Goal: Information Seeking & Learning: Learn about a topic

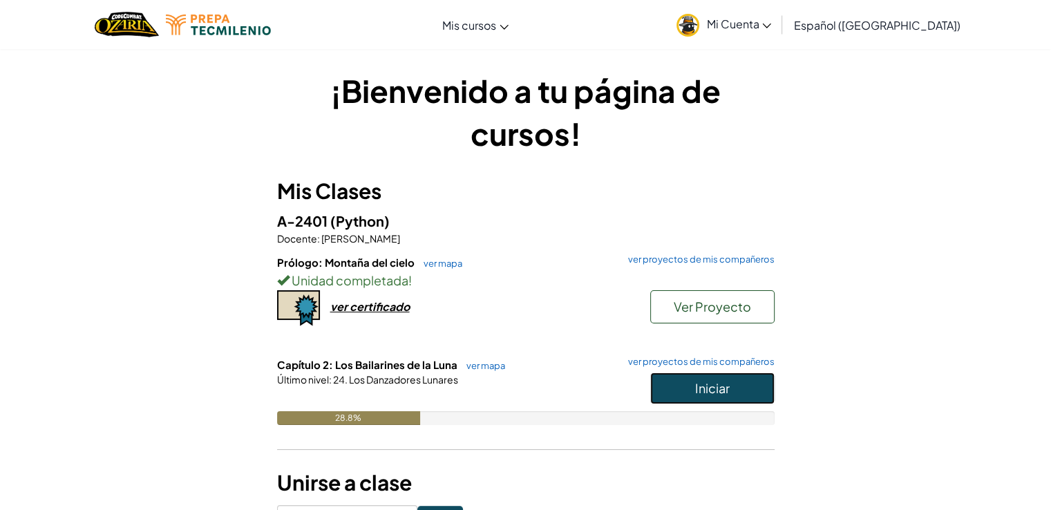
click at [745, 397] on button "Iniciar" at bounding box center [712, 388] width 124 height 32
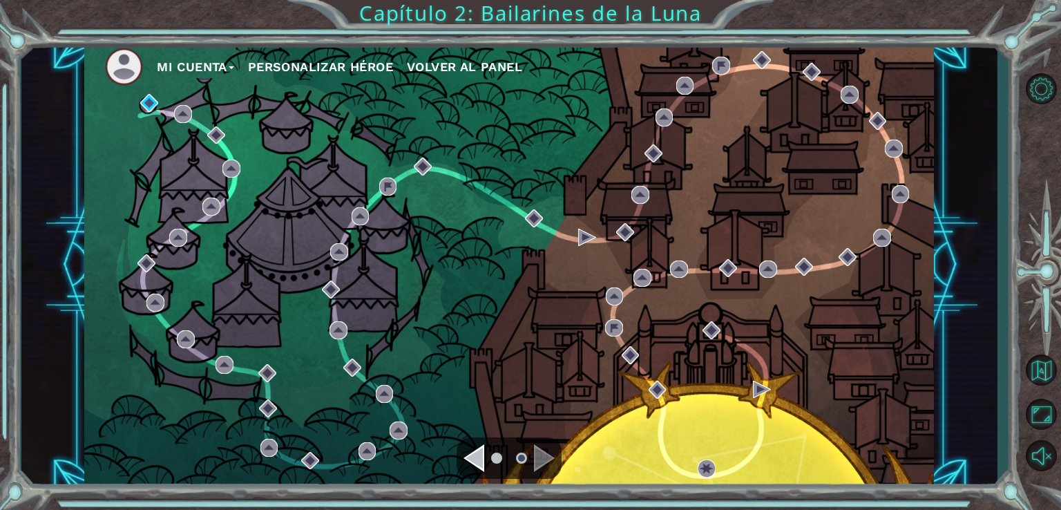
click at [482, 454] on div "Navigate to the previous page" at bounding box center [473, 458] width 21 height 28
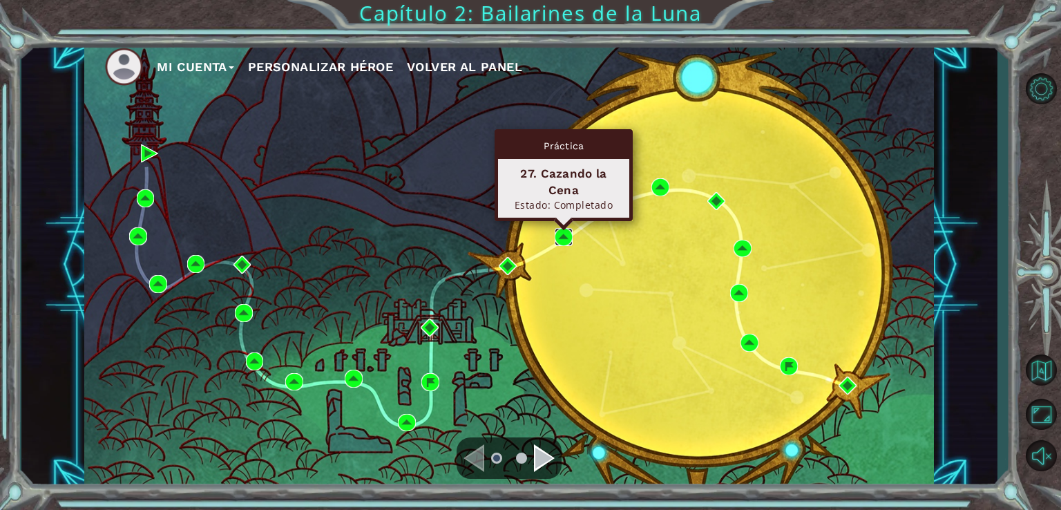
click at [558, 240] on img at bounding box center [564, 237] width 18 height 18
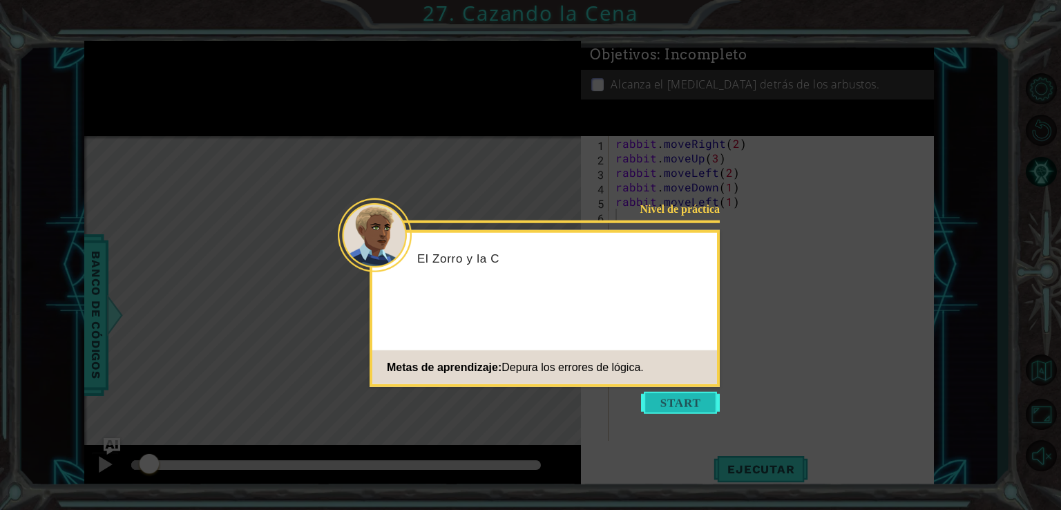
click at [678, 403] on button "Start" at bounding box center [680, 403] width 79 height 22
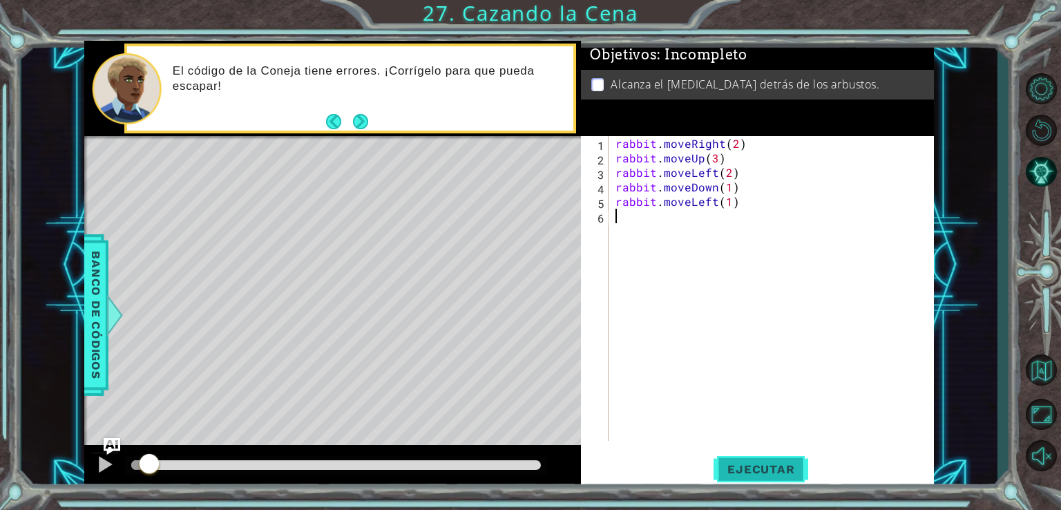
click at [769, 462] on span "Ejecutar" at bounding box center [760, 469] width 95 height 14
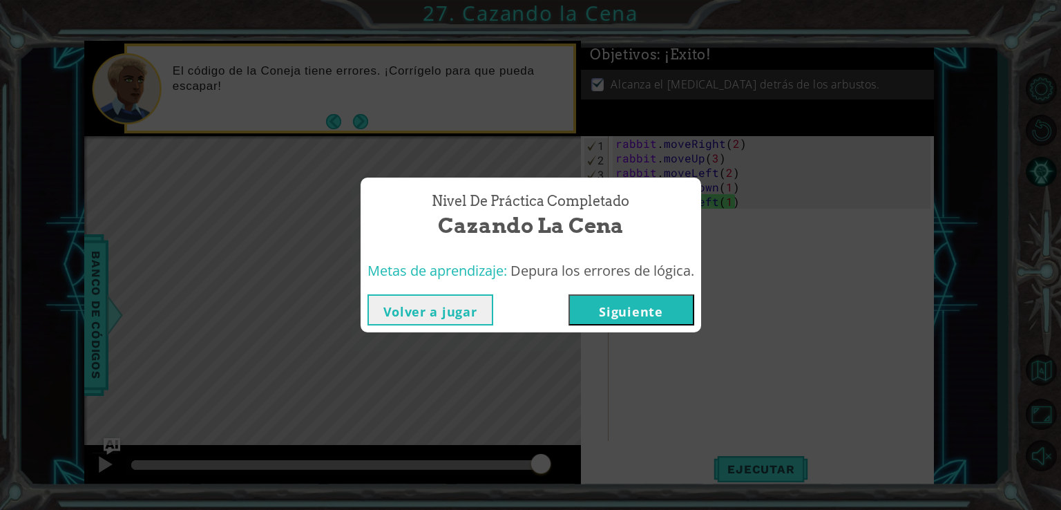
click at [655, 316] on button "Siguiente" at bounding box center [631, 309] width 126 height 31
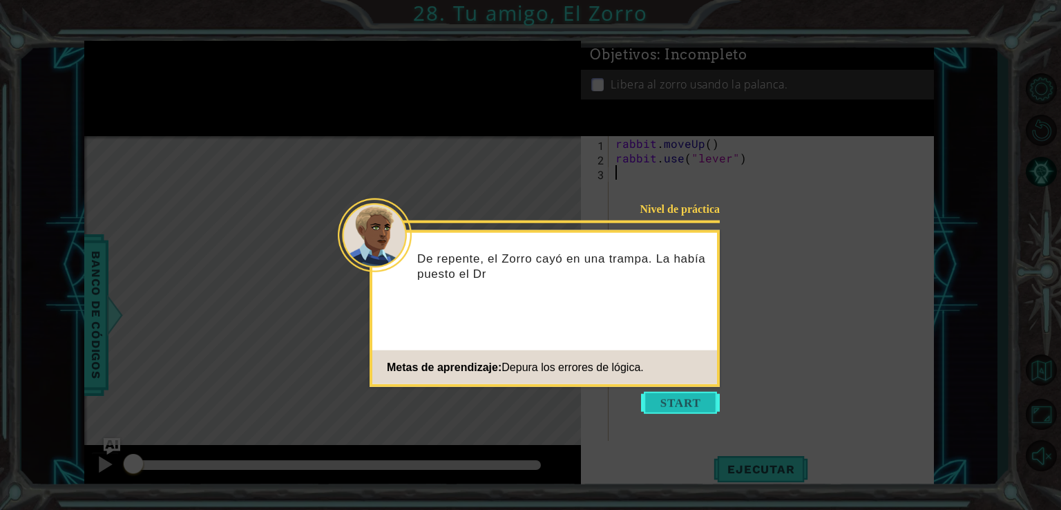
click at [708, 401] on button "Start" at bounding box center [680, 403] width 79 height 22
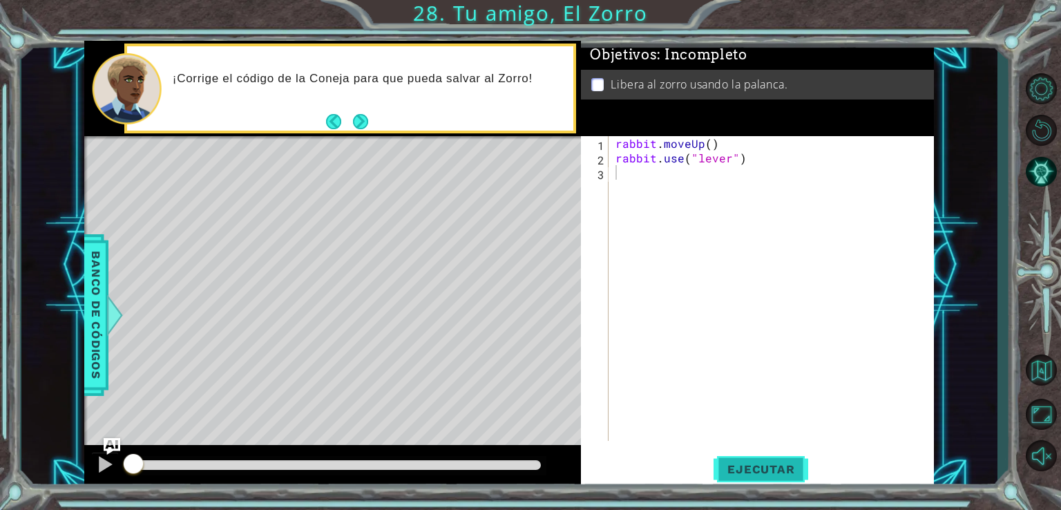
click at [781, 467] on span "Ejecutar" at bounding box center [760, 469] width 95 height 14
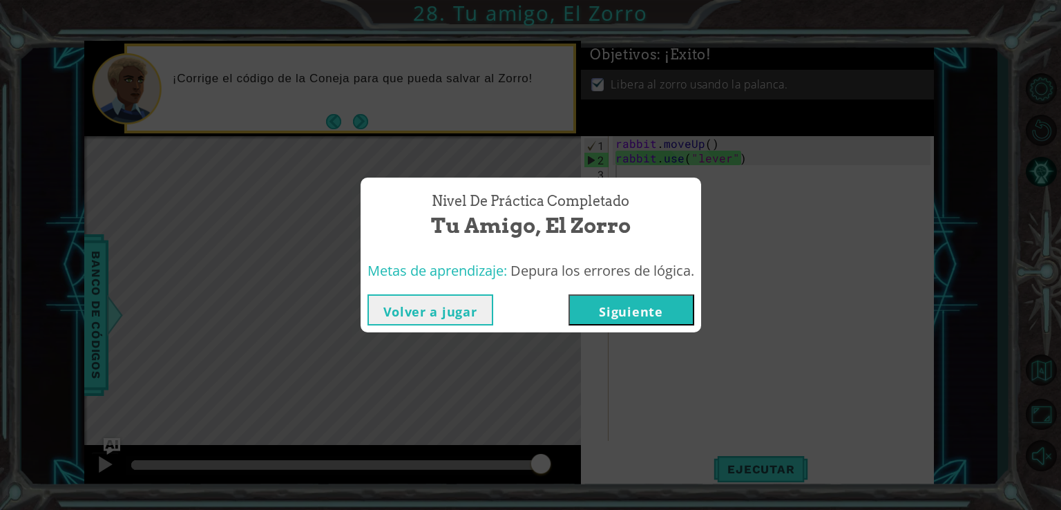
click at [647, 316] on button "Siguiente" at bounding box center [631, 309] width 126 height 31
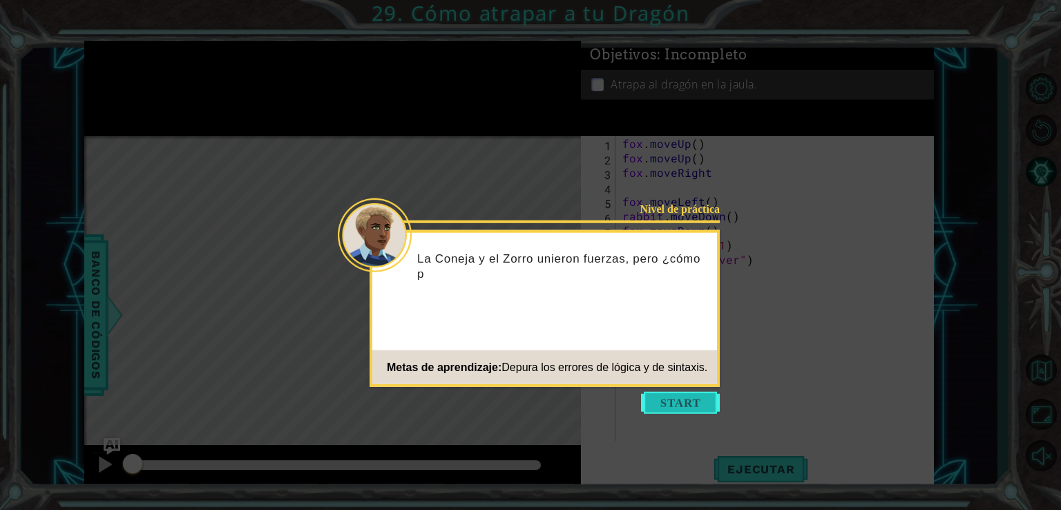
click at [711, 399] on button "Start" at bounding box center [680, 403] width 79 height 22
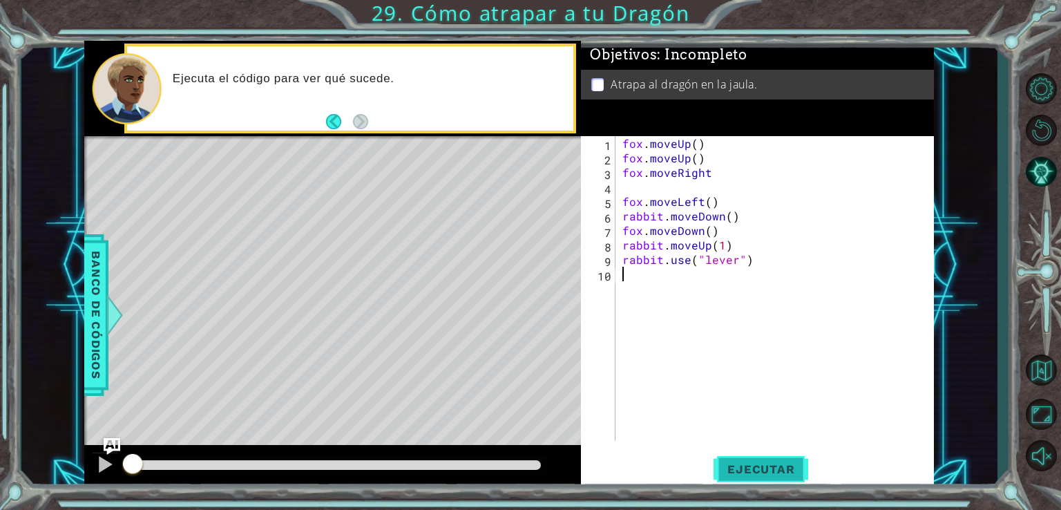
click at [778, 468] on span "Ejecutar" at bounding box center [760, 469] width 95 height 14
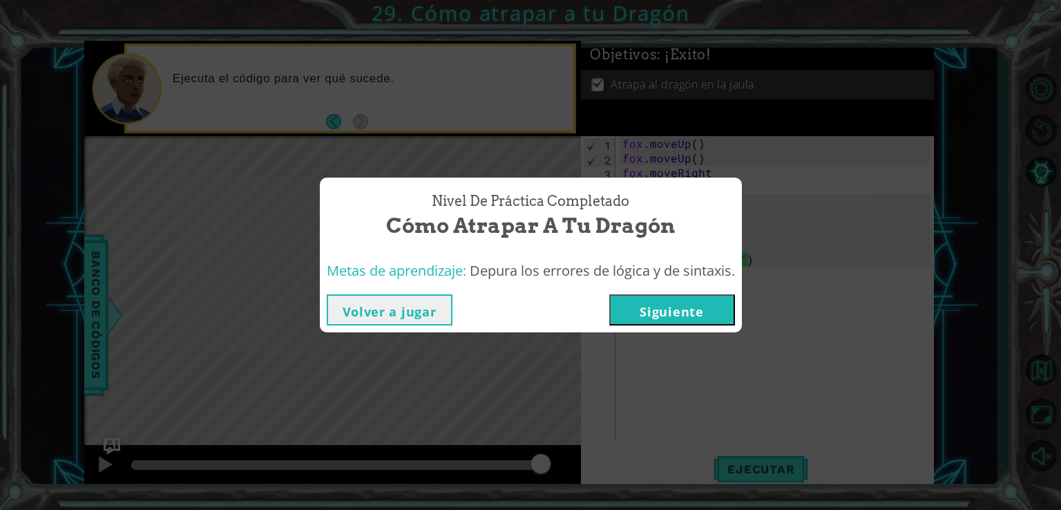
click at [731, 312] on button "Siguiente" at bounding box center [672, 309] width 126 height 31
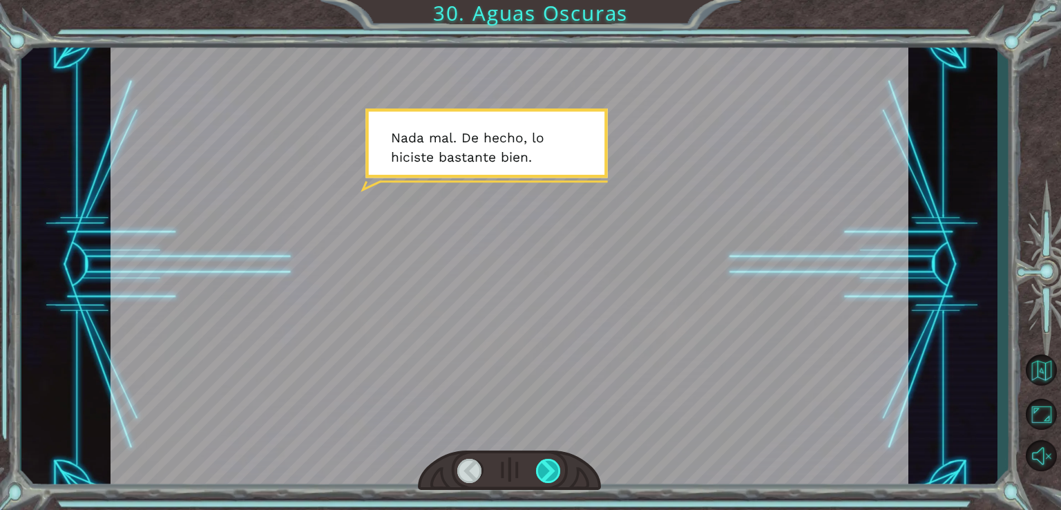
click at [559, 477] on div at bounding box center [549, 471] width 26 height 24
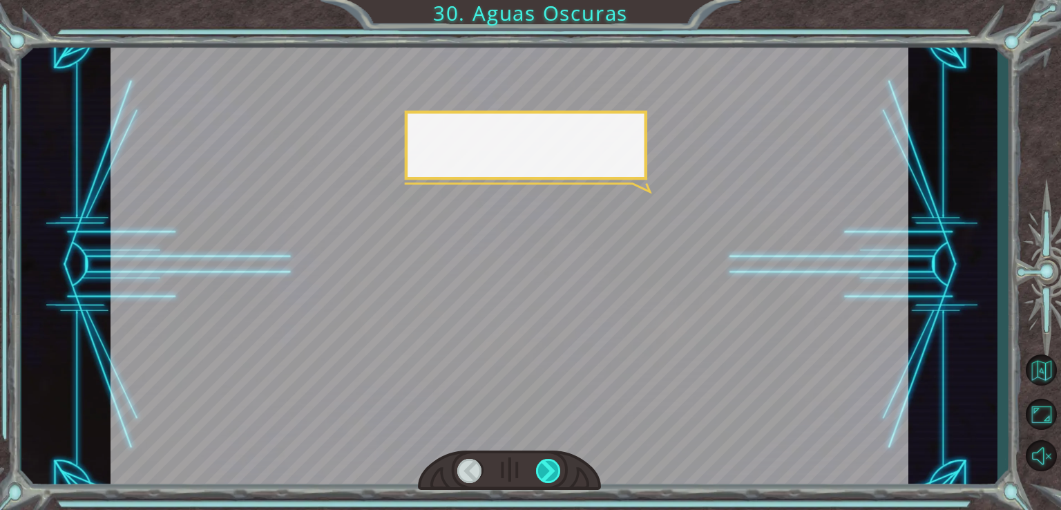
click at [559, 477] on div at bounding box center [549, 471] width 26 height 24
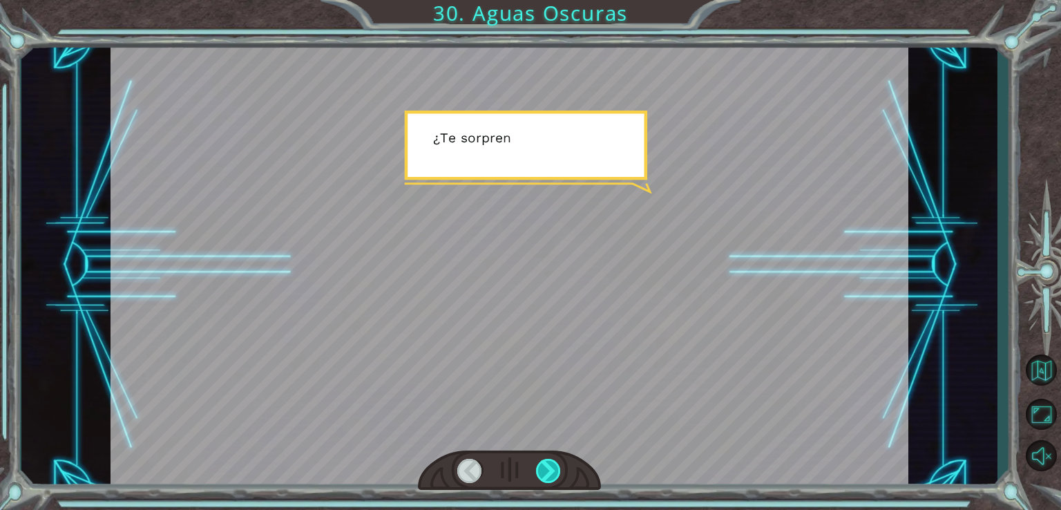
click at [559, 477] on div at bounding box center [549, 471] width 26 height 24
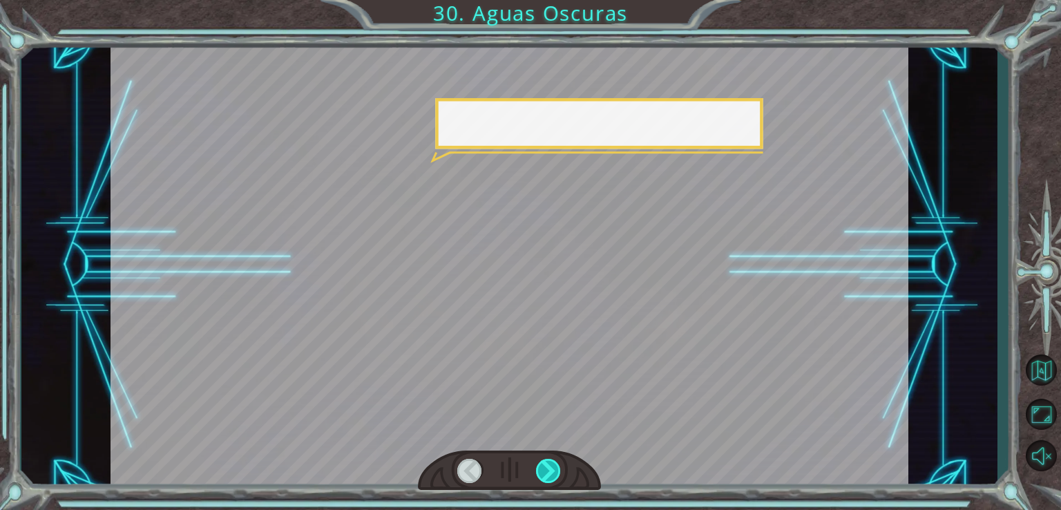
click at [559, 477] on div at bounding box center [549, 471] width 26 height 24
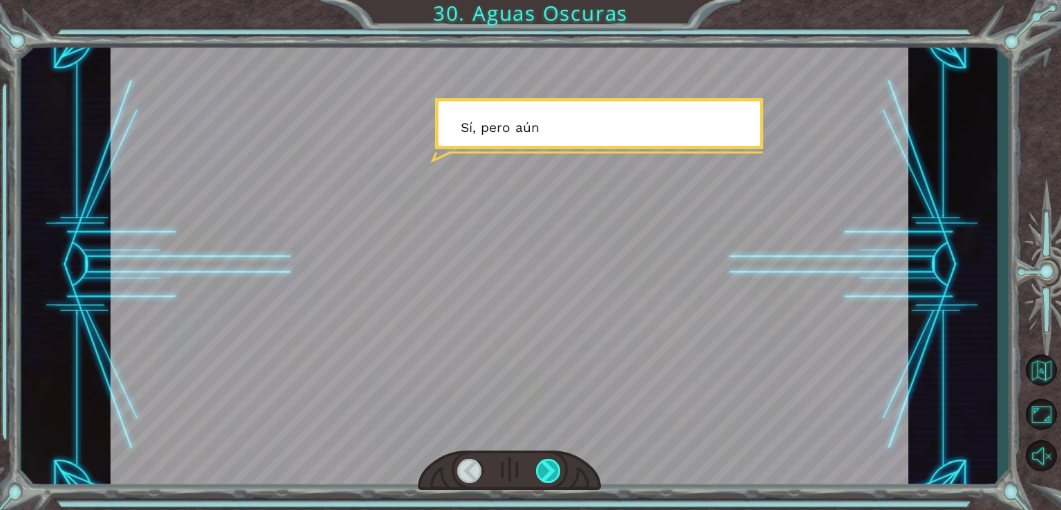
click at [559, 477] on div at bounding box center [549, 471] width 26 height 24
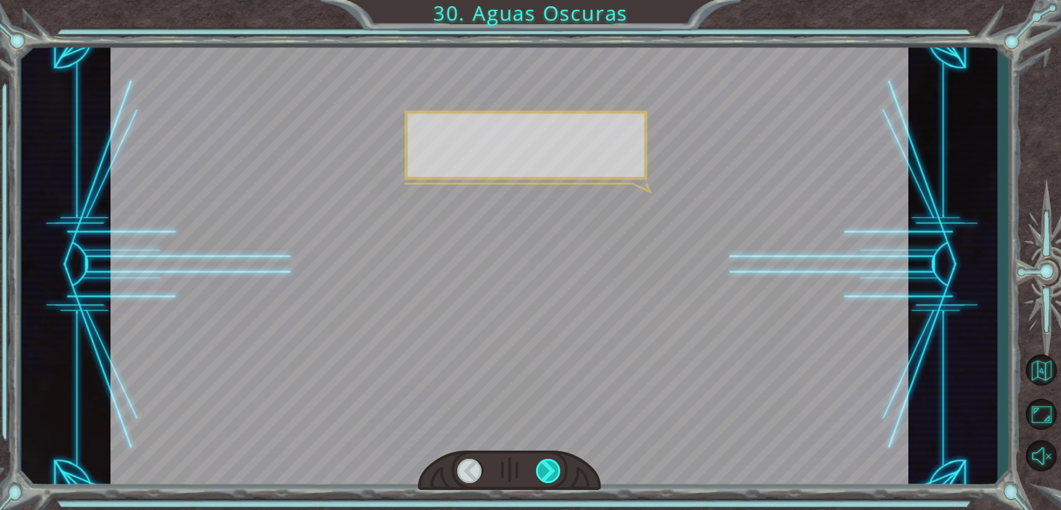
click at [559, 477] on div at bounding box center [549, 471] width 26 height 24
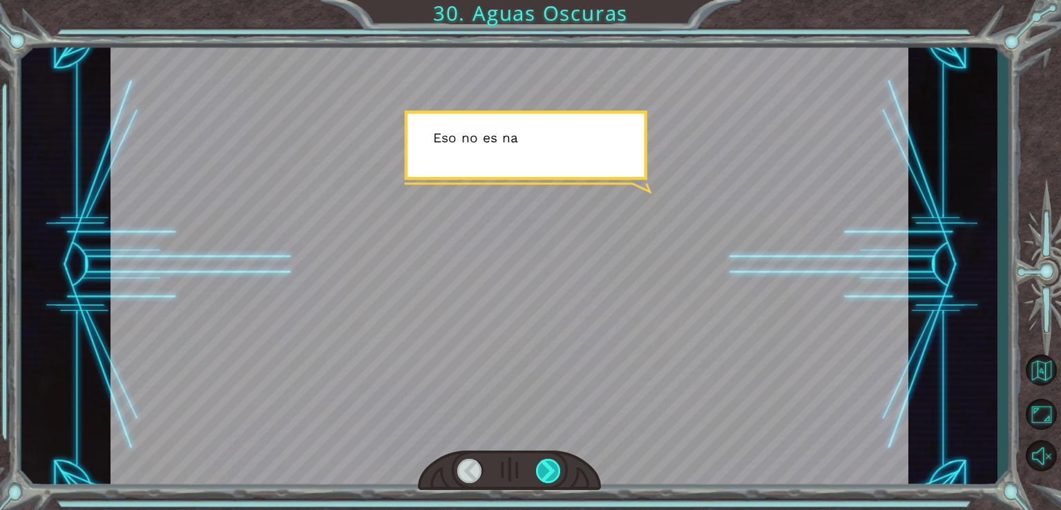
click at [559, 477] on div at bounding box center [549, 471] width 26 height 24
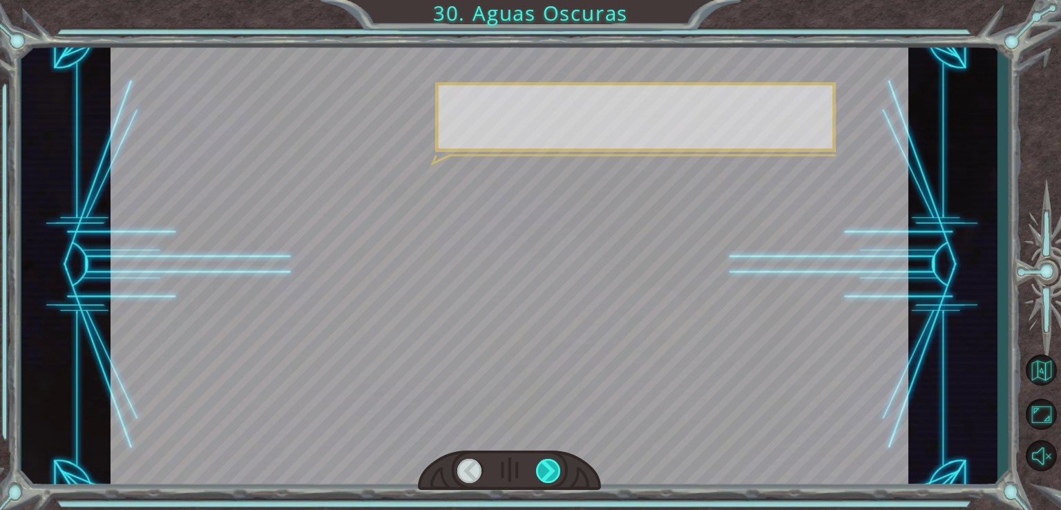
click at [559, 477] on div at bounding box center [549, 471] width 26 height 24
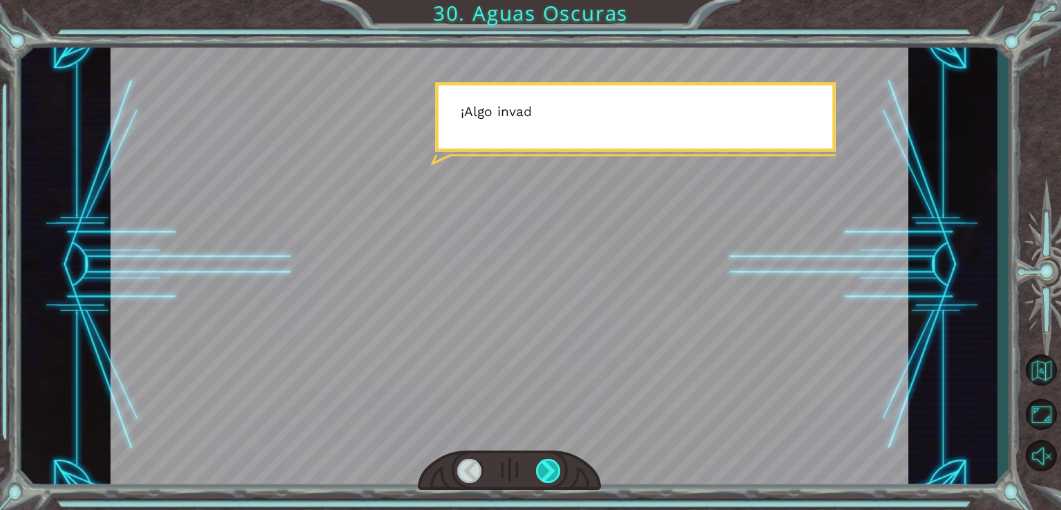
click at [559, 477] on div at bounding box center [549, 471] width 26 height 24
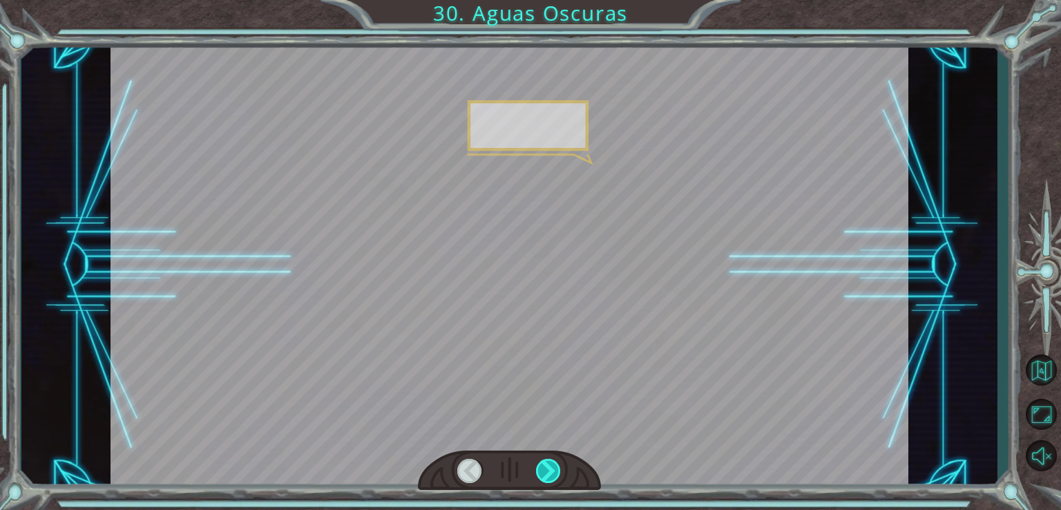
click at [559, 477] on div at bounding box center [549, 471] width 26 height 24
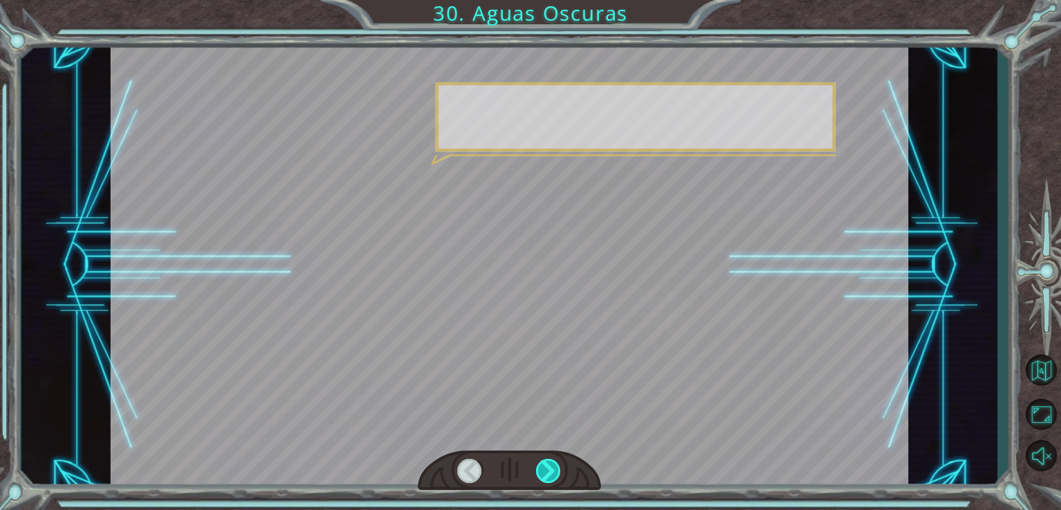
click at [559, 477] on div at bounding box center [549, 471] width 26 height 24
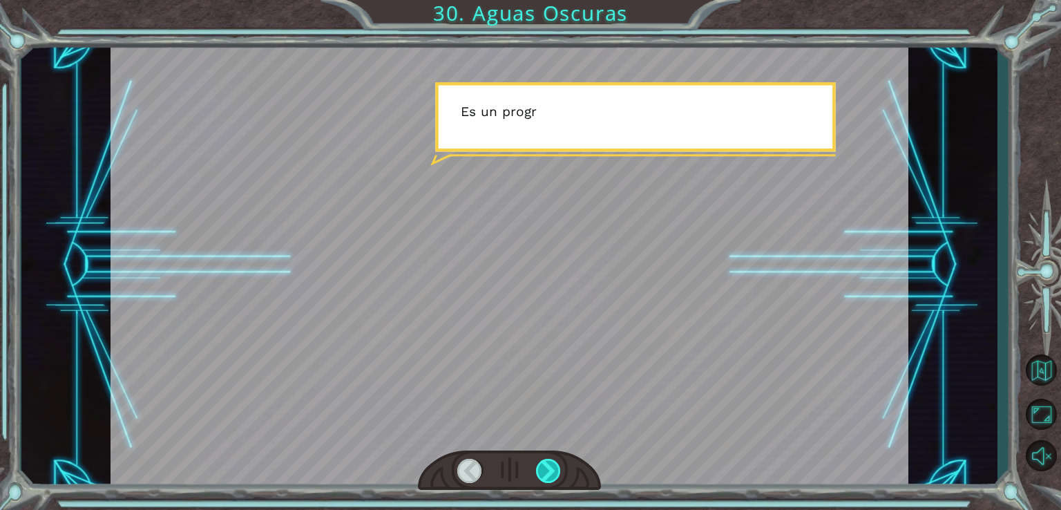
click at [559, 477] on div at bounding box center [549, 471] width 26 height 24
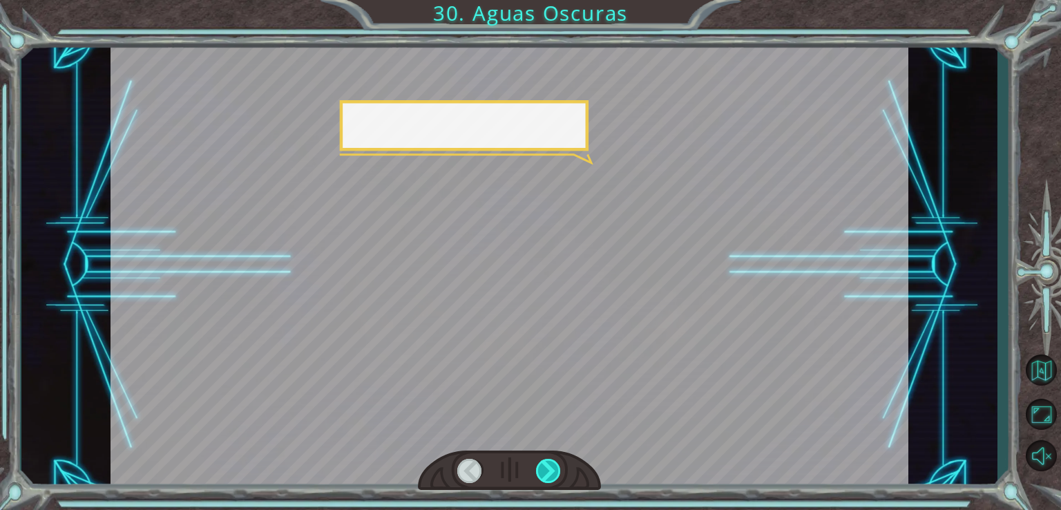
click at [559, 477] on div at bounding box center [549, 471] width 26 height 24
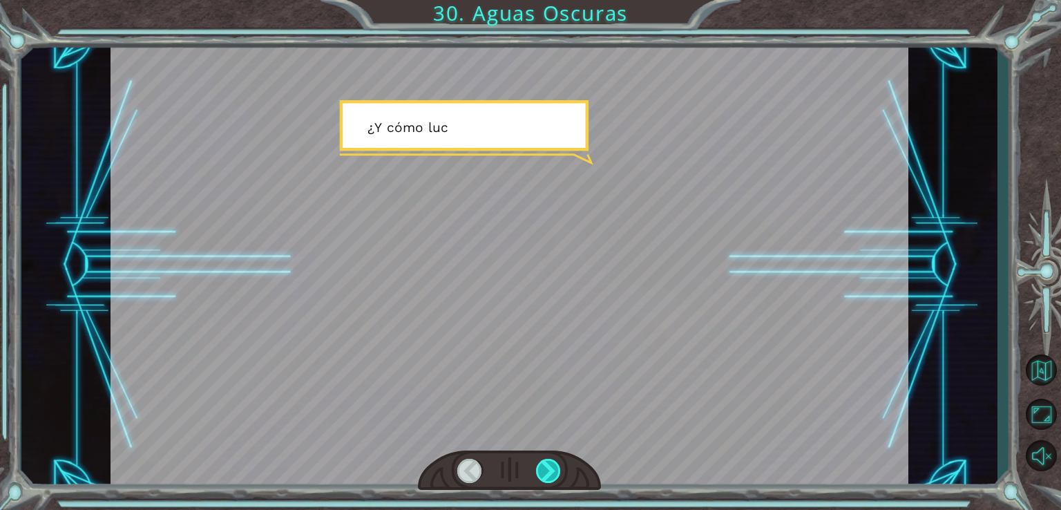
click at [559, 477] on div at bounding box center [549, 471] width 26 height 24
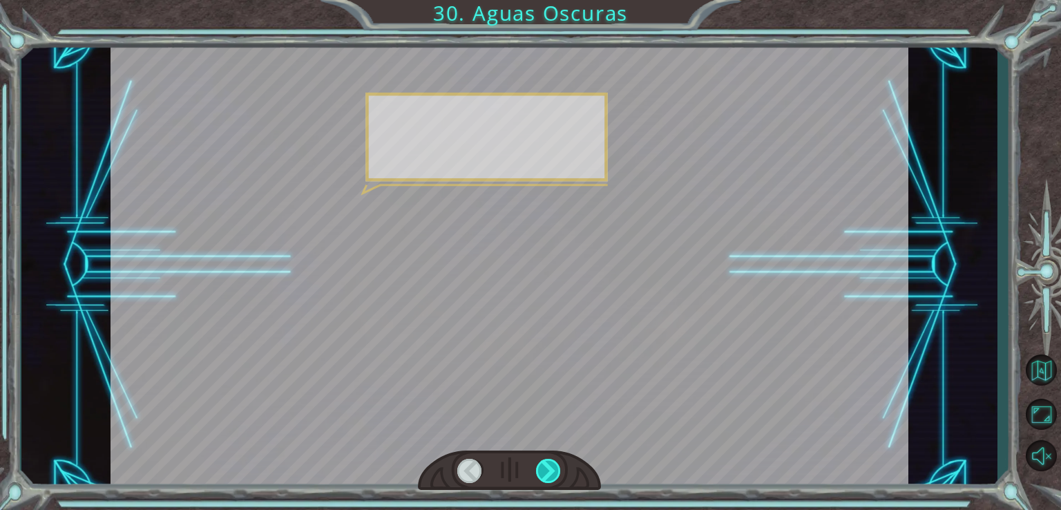
click at [559, 477] on div at bounding box center [549, 471] width 26 height 24
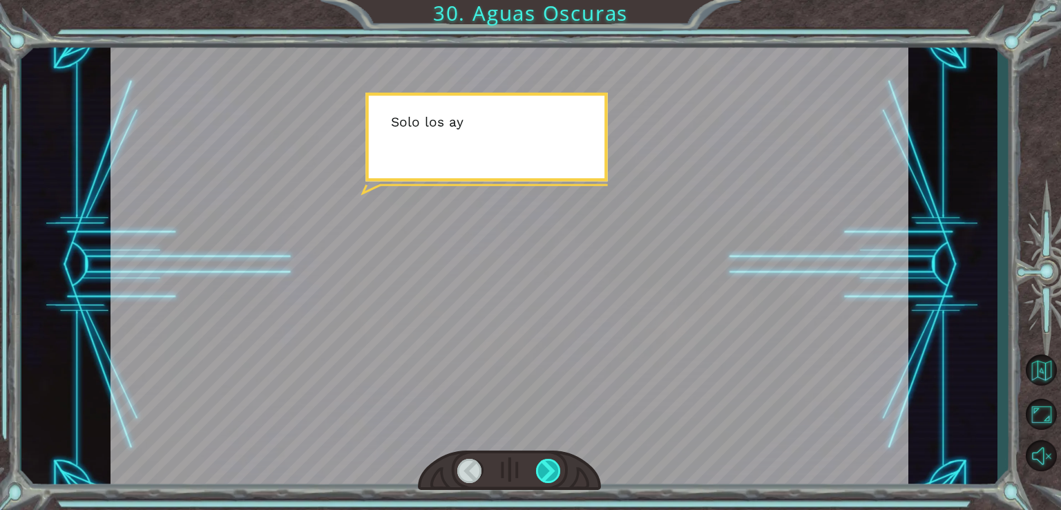
click at [559, 477] on div at bounding box center [549, 471] width 26 height 24
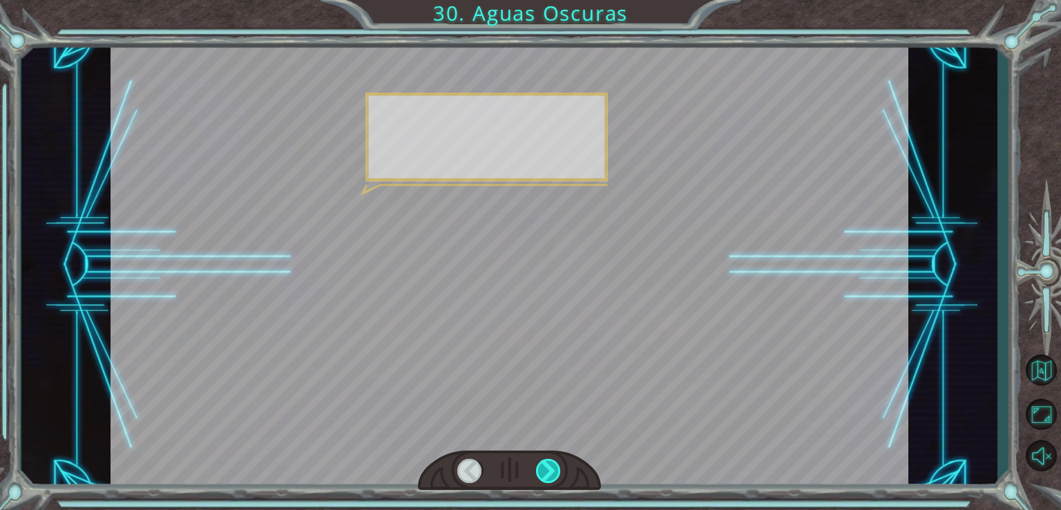
click at [559, 477] on div at bounding box center [549, 471] width 26 height 24
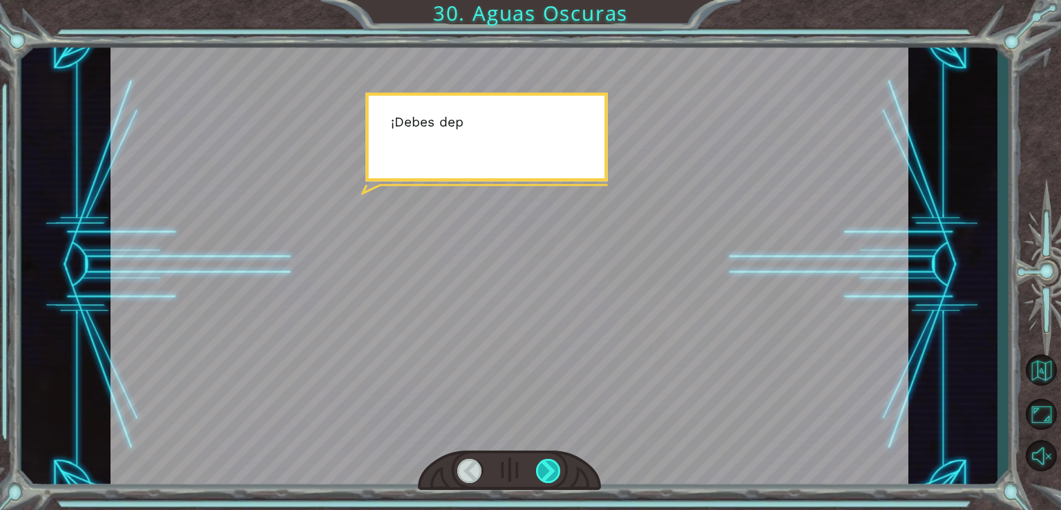
click at [559, 477] on div at bounding box center [549, 471] width 26 height 24
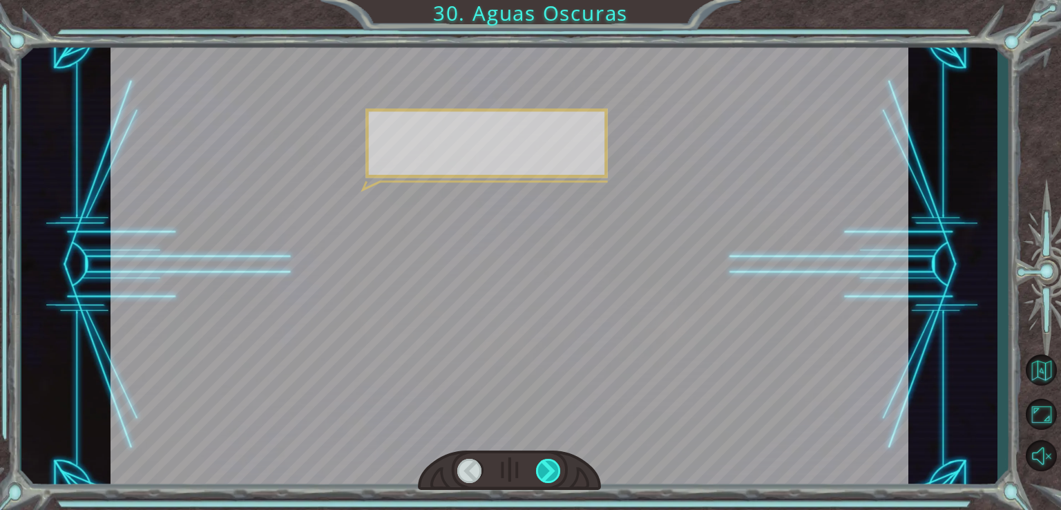
click at [559, 477] on div at bounding box center [549, 471] width 26 height 24
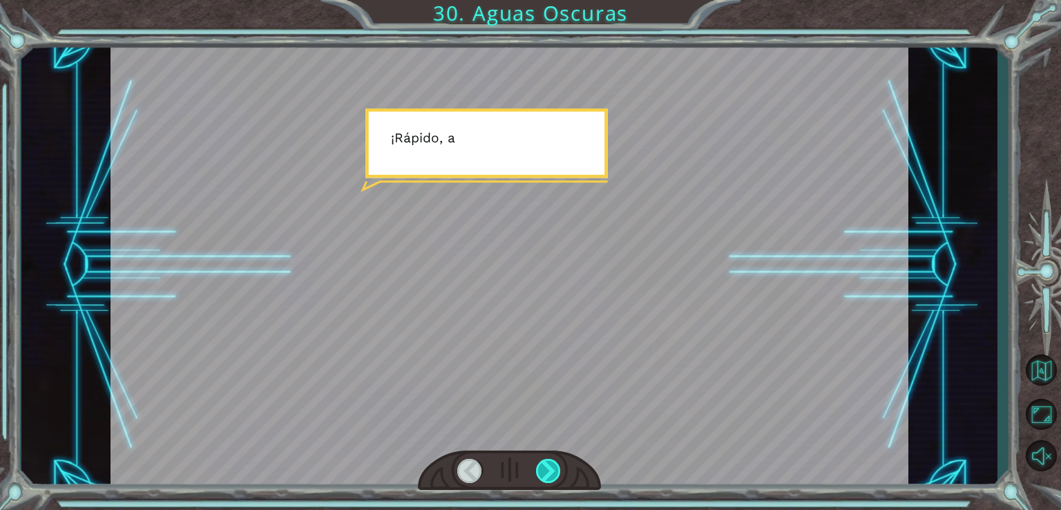
click at [559, 477] on div at bounding box center [549, 471] width 26 height 24
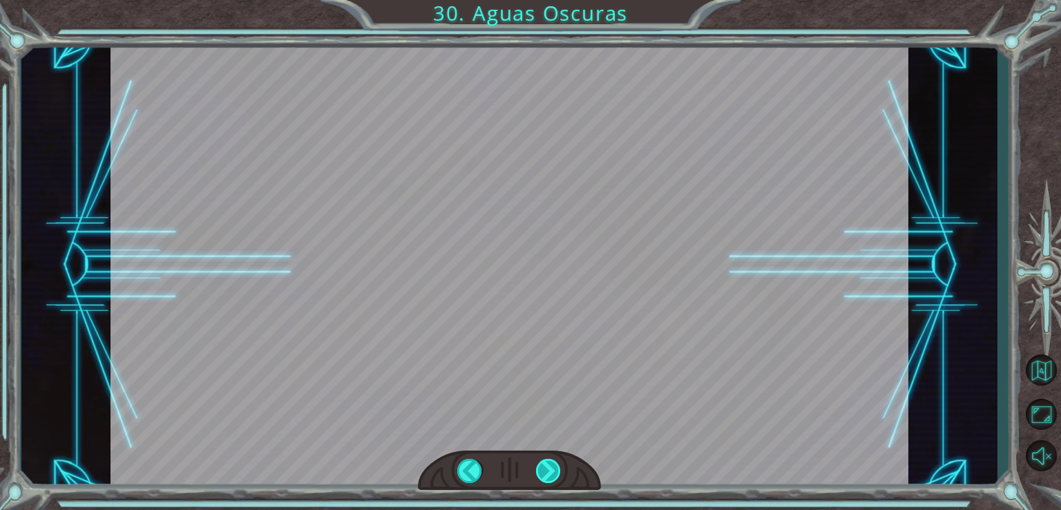
click at [559, 477] on div at bounding box center [549, 471] width 26 height 24
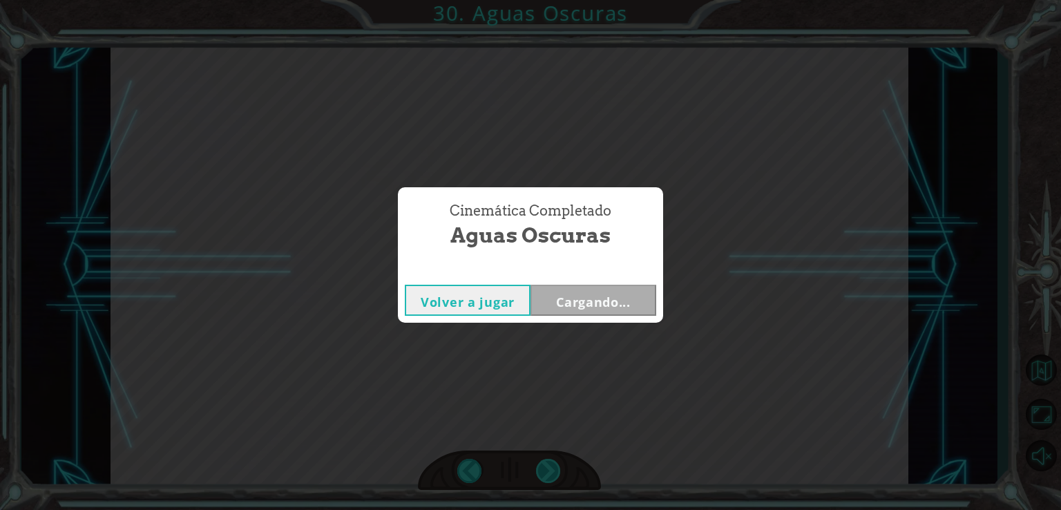
click at [559, 0] on div "Temporary Text N [PERSON_NAME] . D e h e c h o , l o h i c i s t e b a s t a n …" at bounding box center [530, 0] width 1061 height 0
click at [559, 477] on div "Cinemática Completado Aguas Oscuras Volver a jugar Cargando..." at bounding box center [530, 255] width 1061 height 510
click at [559, 477] on div "Cinemática Completado Aguas Oscuras Volver a jugar [GEOGRAPHIC_DATA]" at bounding box center [530, 255] width 1061 height 510
click at [640, 299] on button "Siguiente" at bounding box center [593, 300] width 126 height 31
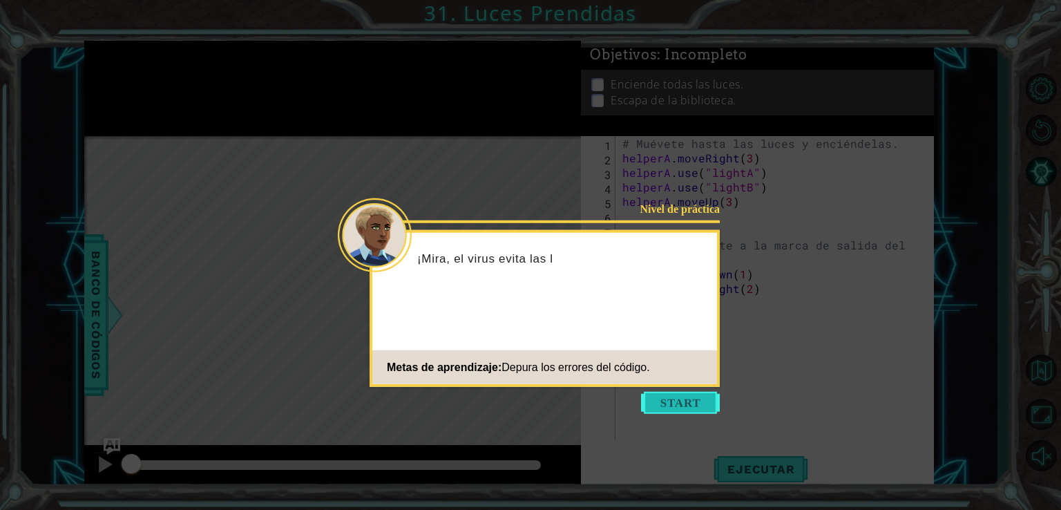
click at [693, 402] on button "Start" at bounding box center [680, 403] width 79 height 22
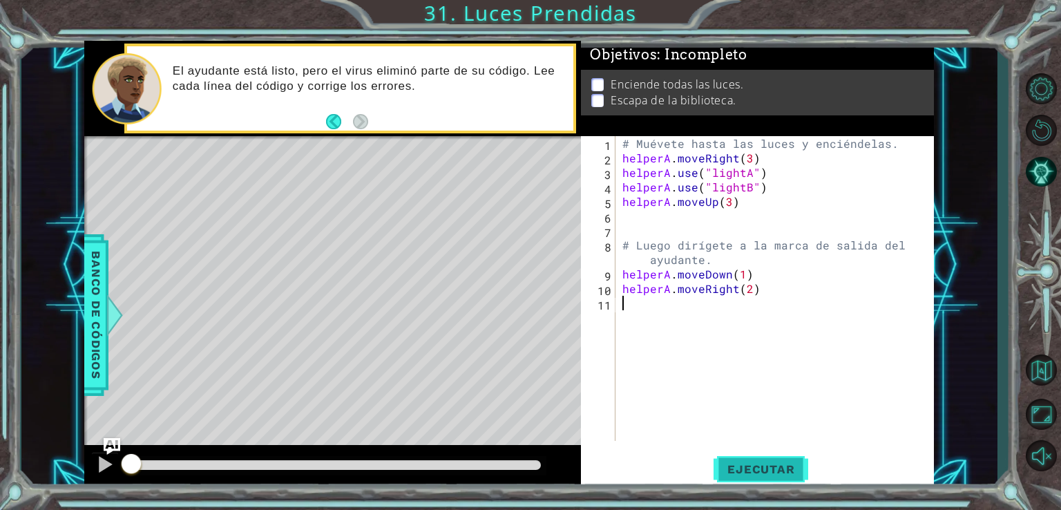
click at [747, 462] on span "Ejecutar" at bounding box center [760, 469] width 95 height 14
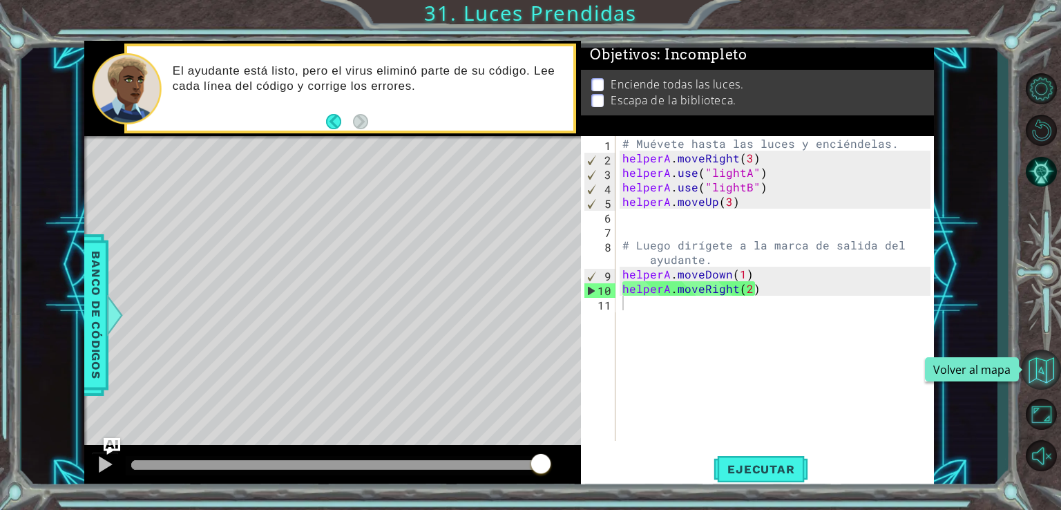
click at [1050, 372] on button "Volver al mapa" at bounding box center [1041, 369] width 40 height 40
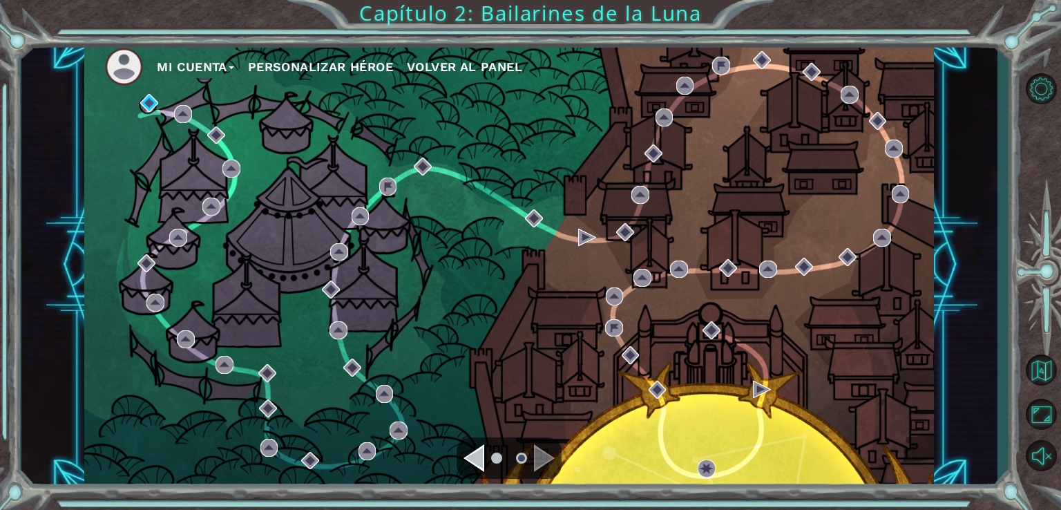
click at [470, 462] on div "Navigate to the previous page" at bounding box center [473, 458] width 21 height 28
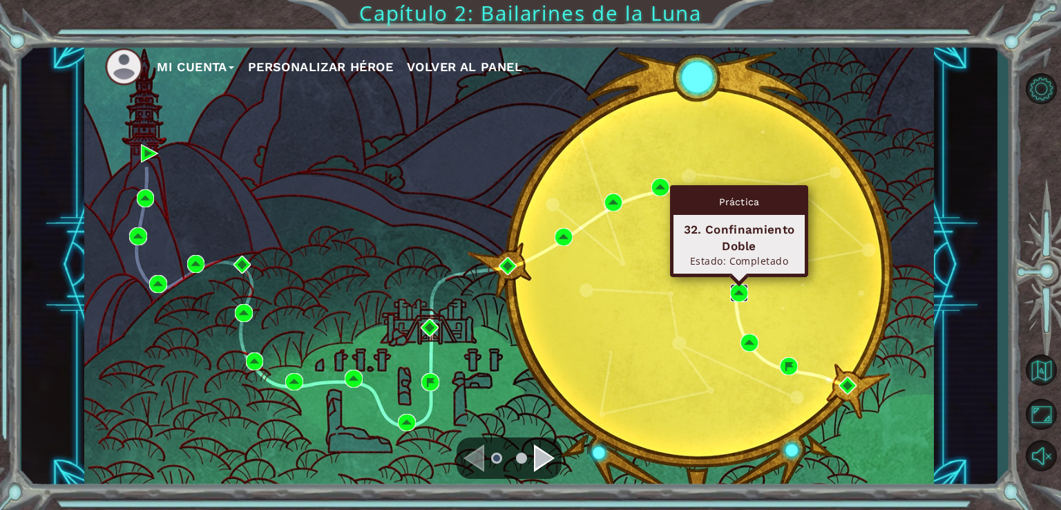
click at [737, 290] on img at bounding box center [739, 293] width 18 height 18
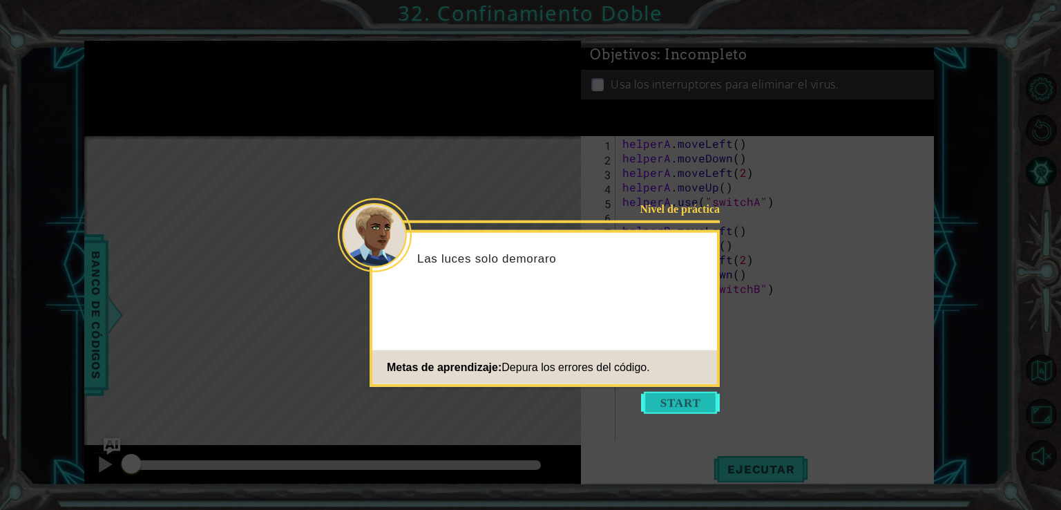
click at [669, 401] on button "Start" at bounding box center [680, 403] width 79 height 22
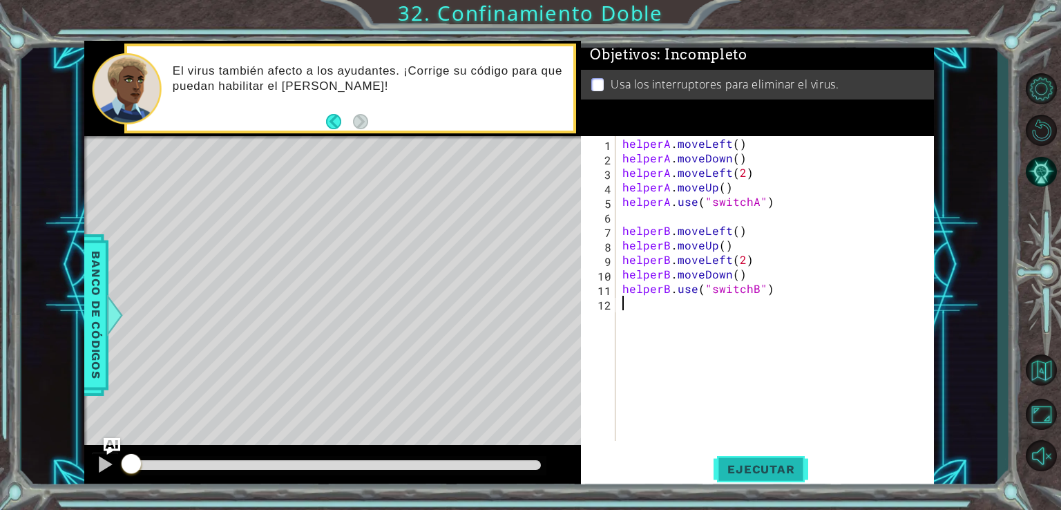
click at [758, 462] on span "Ejecutar" at bounding box center [760, 469] width 95 height 14
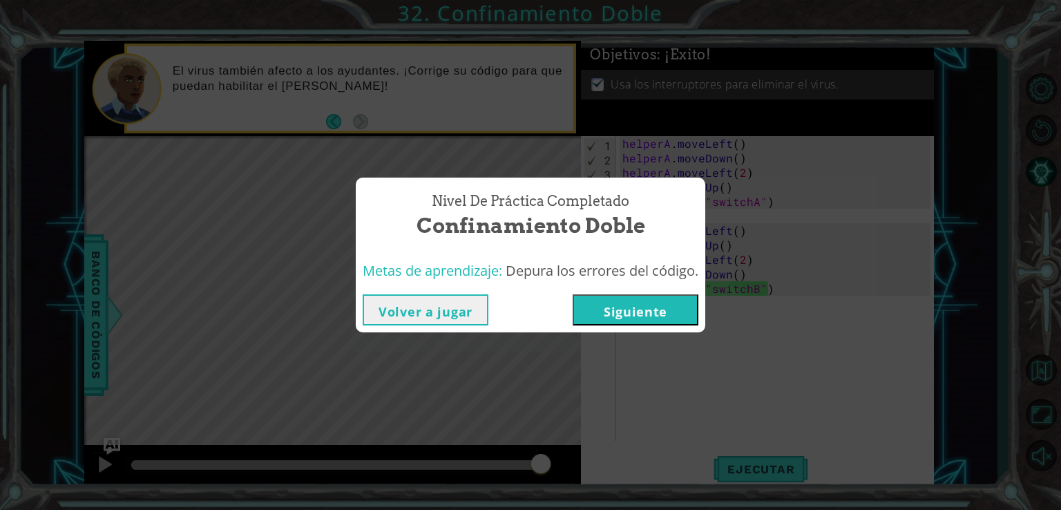
click at [646, 298] on button "Siguiente" at bounding box center [636, 309] width 126 height 31
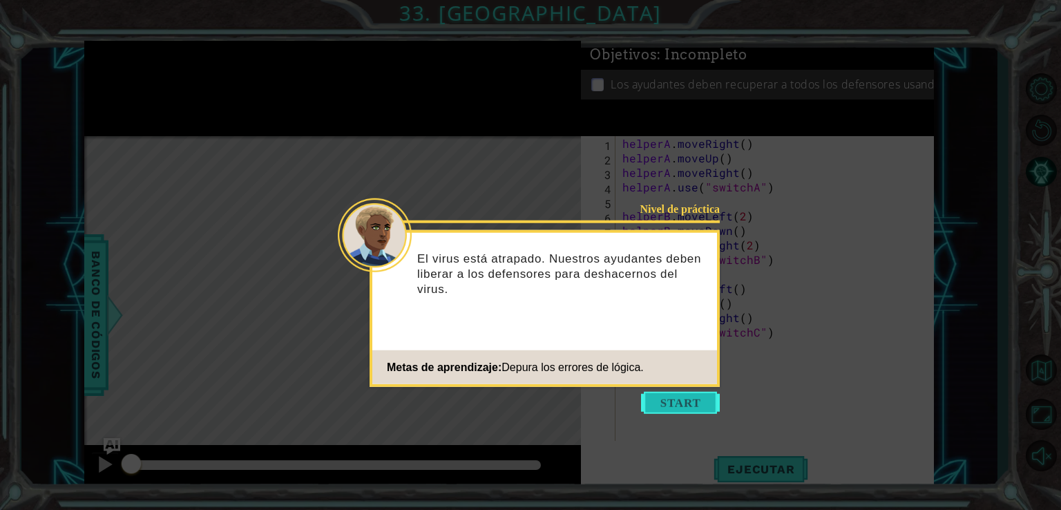
click at [667, 403] on button "Start" at bounding box center [680, 403] width 79 height 22
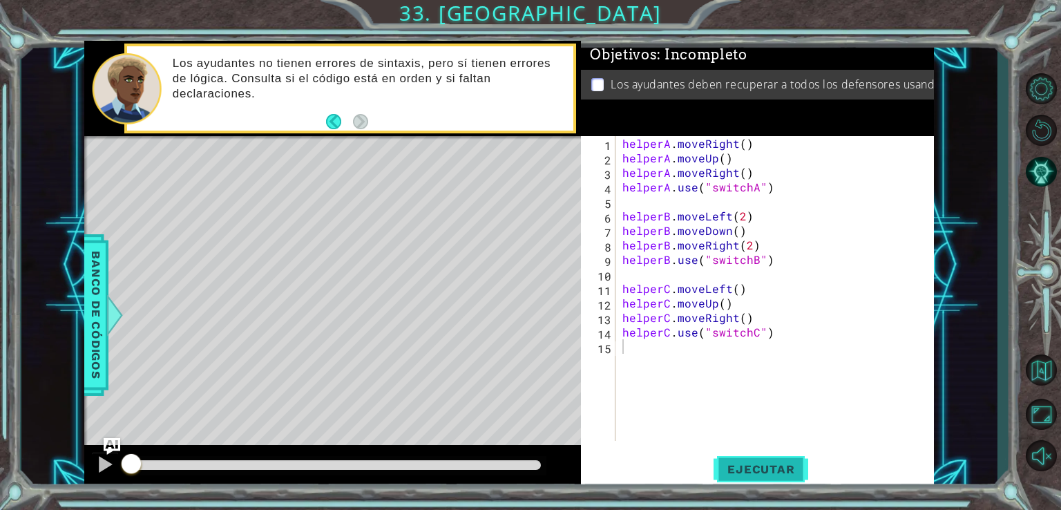
click at [736, 472] on span "Ejecutar" at bounding box center [760, 469] width 95 height 14
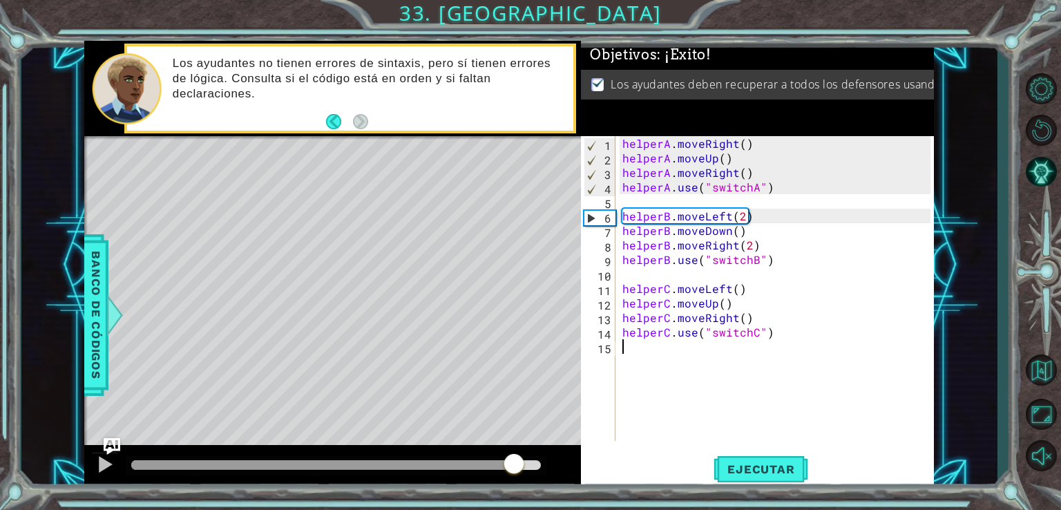
click at [515, 468] on div at bounding box center [336, 465] width 410 height 10
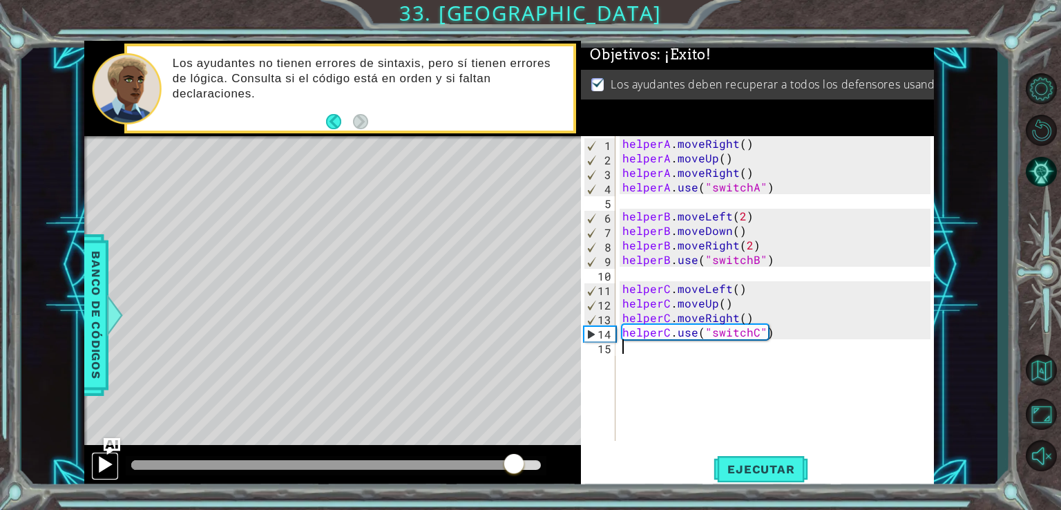
click at [102, 463] on div at bounding box center [105, 464] width 18 height 18
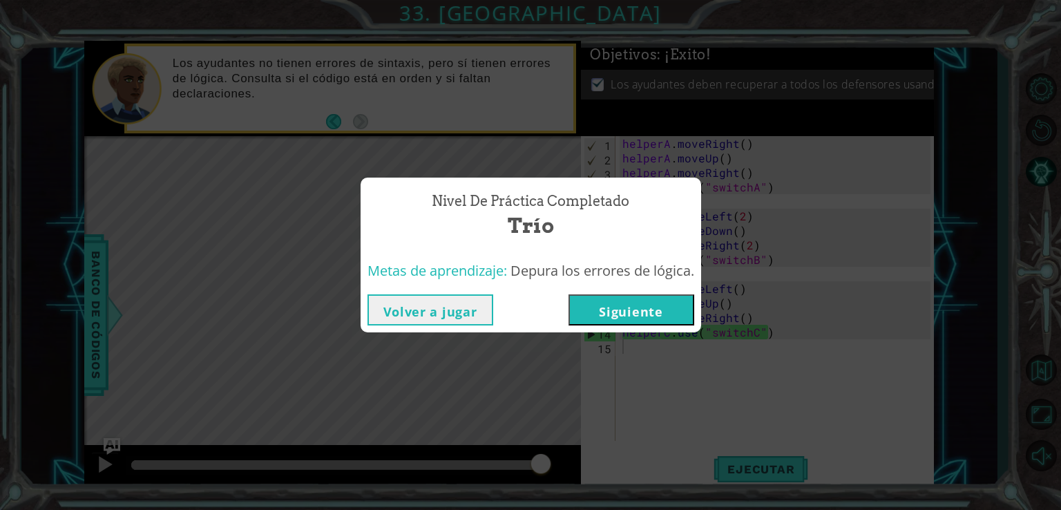
click at [620, 313] on button "Siguiente" at bounding box center [631, 309] width 126 height 31
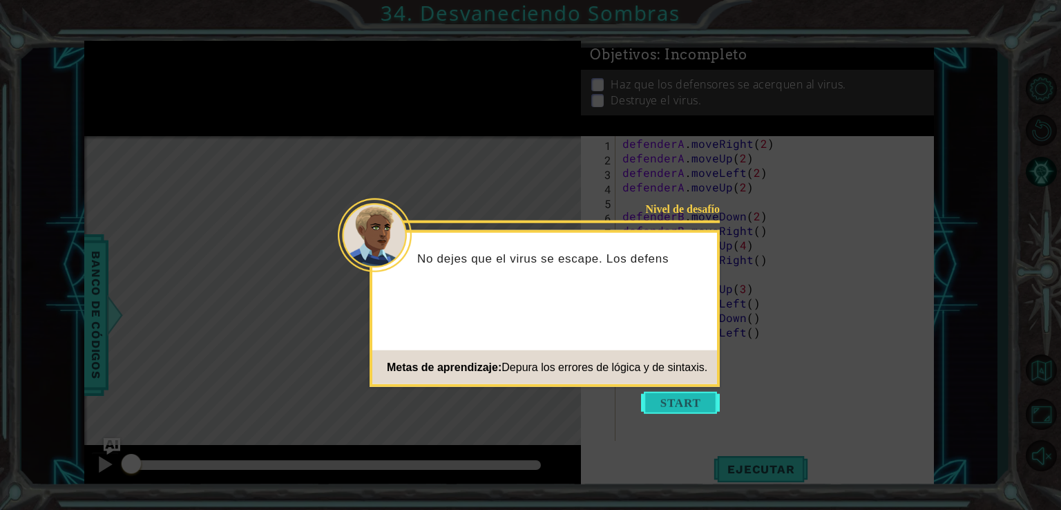
click at [686, 396] on button "Start" at bounding box center [680, 403] width 79 height 22
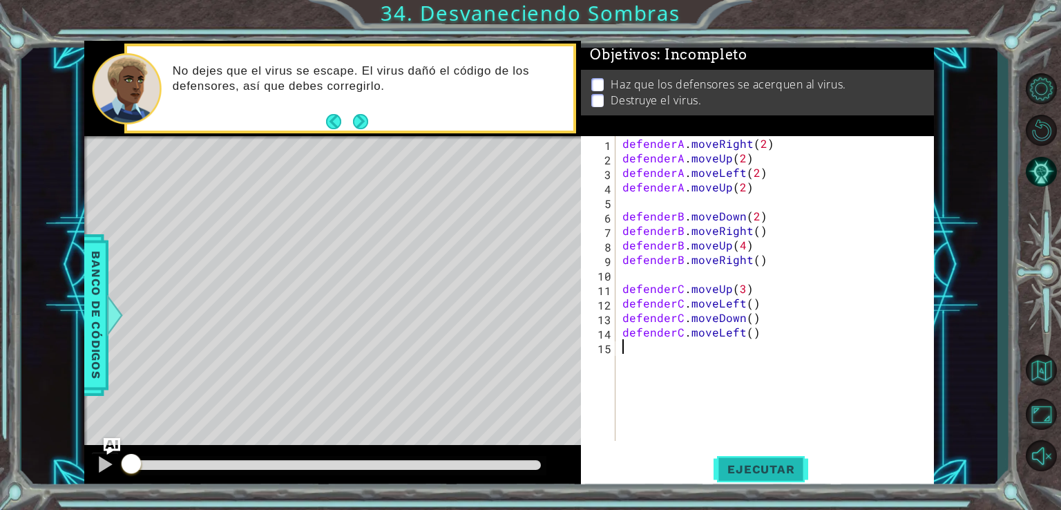
click at [776, 468] on span "Ejecutar" at bounding box center [760, 469] width 95 height 14
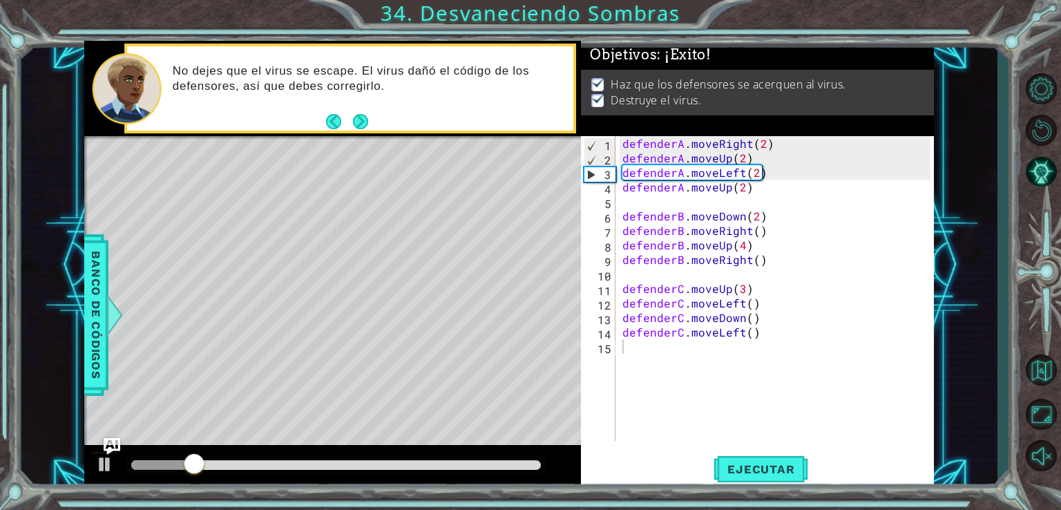
click at [523, 454] on div at bounding box center [332, 467] width 497 height 44
click at [521, 457] on div at bounding box center [336, 465] width 421 height 19
click at [517, 463] on div at bounding box center [336, 465] width 410 height 10
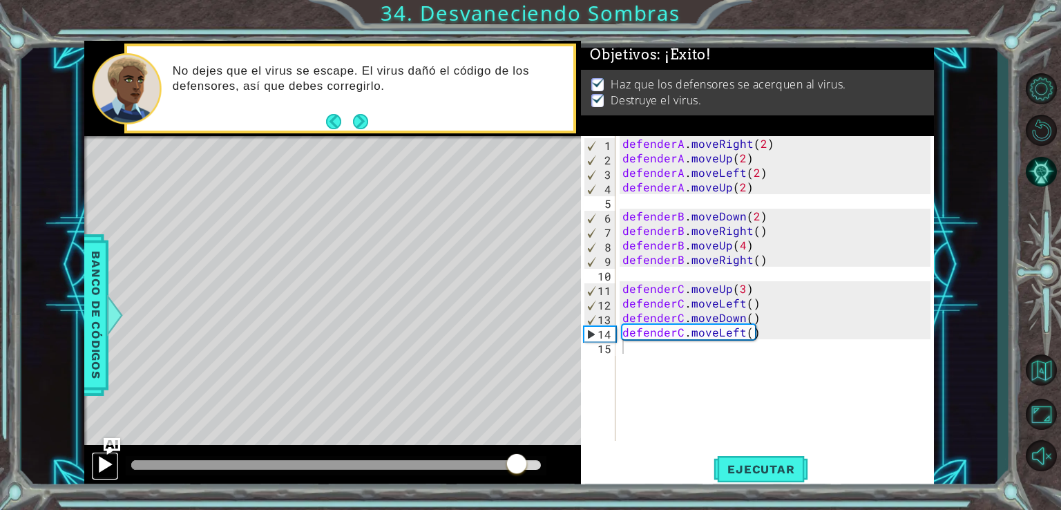
click at [108, 459] on div at bounding box center [105, 464] width 18 height 18
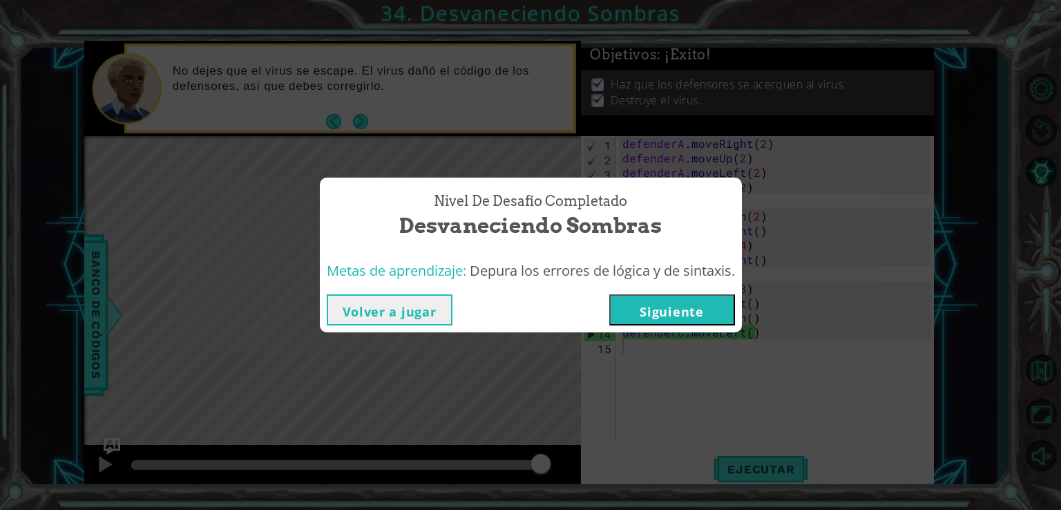
click at [659, 303] on button "Siguiente" at bounding box center [672, 309] width 126 height 31
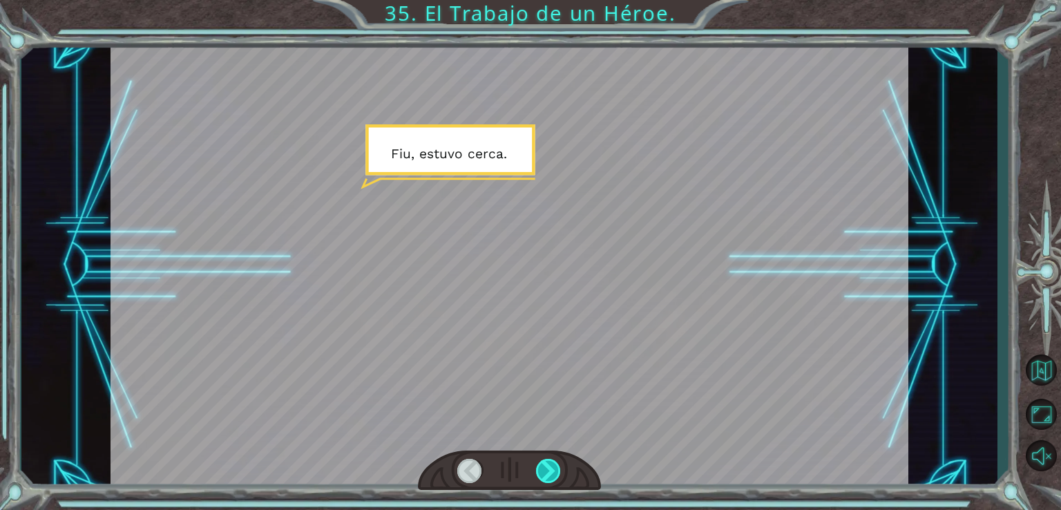
click at [539, 468] on div at bounding box center [549, 471] width 26 height 24
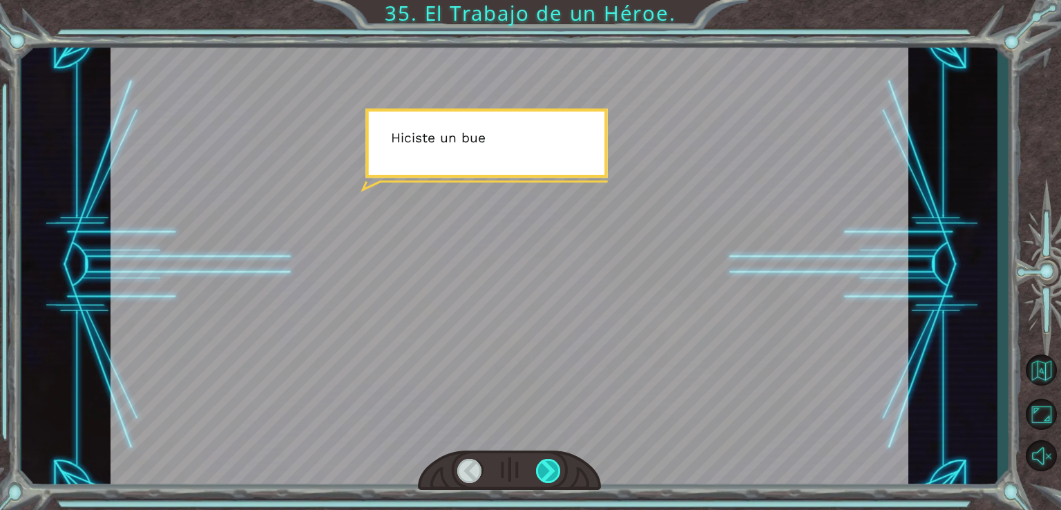
click at [539, 468] on div at bounding box center [549, 471] width 26 height 24
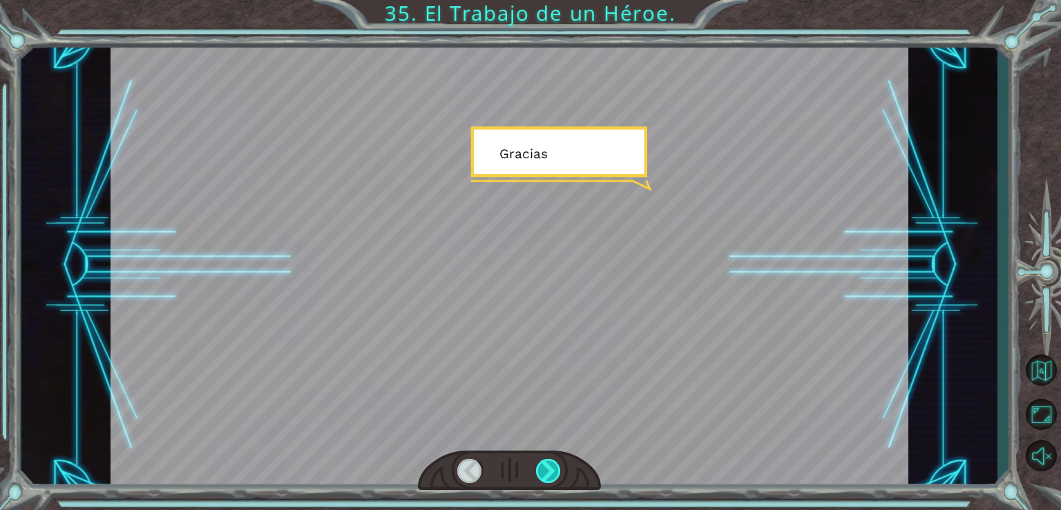
click at [539, 468] on div at bounding box center [549, 471] width 26 height 24
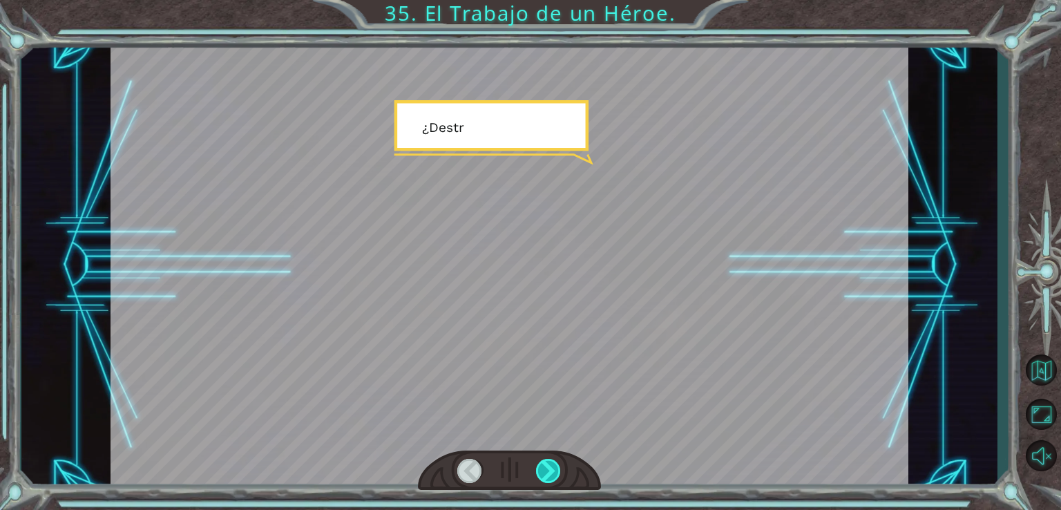
click at [539, 468] on div at bounding box center [549, 471] width 26 height 24
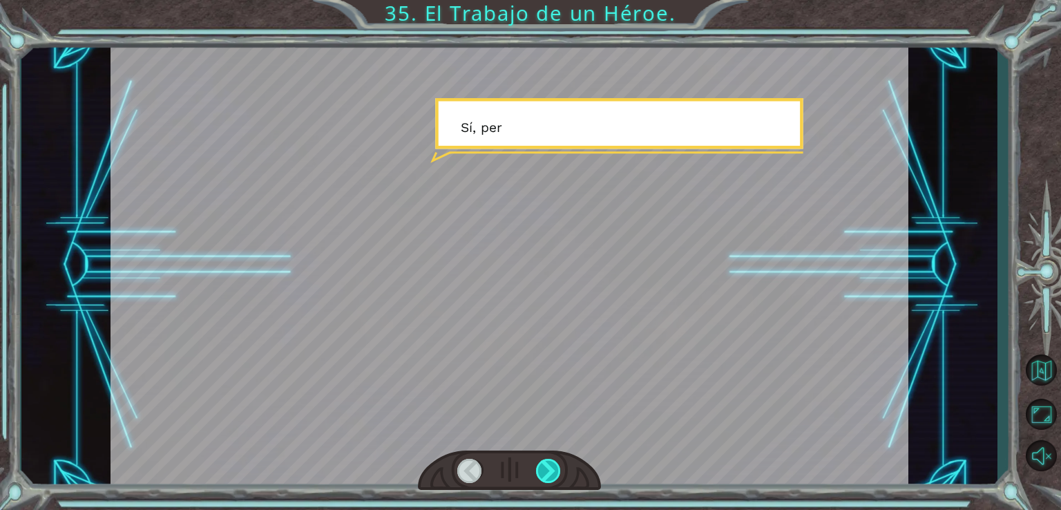
click at [539, 468] on div at bounding box center [549, 471] width 26 height 24
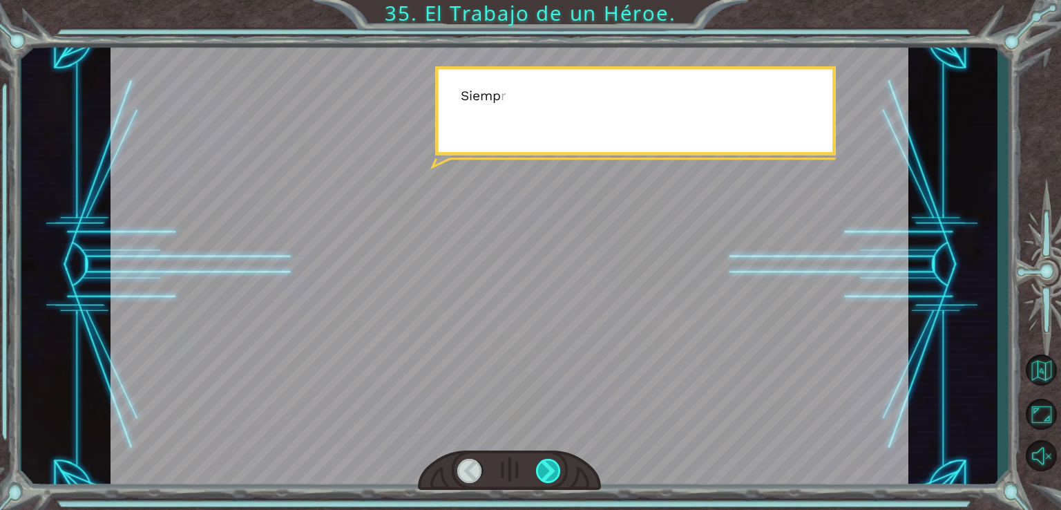
click at [540, 467] on div at bounding box center [549, 471] width 26 height 24
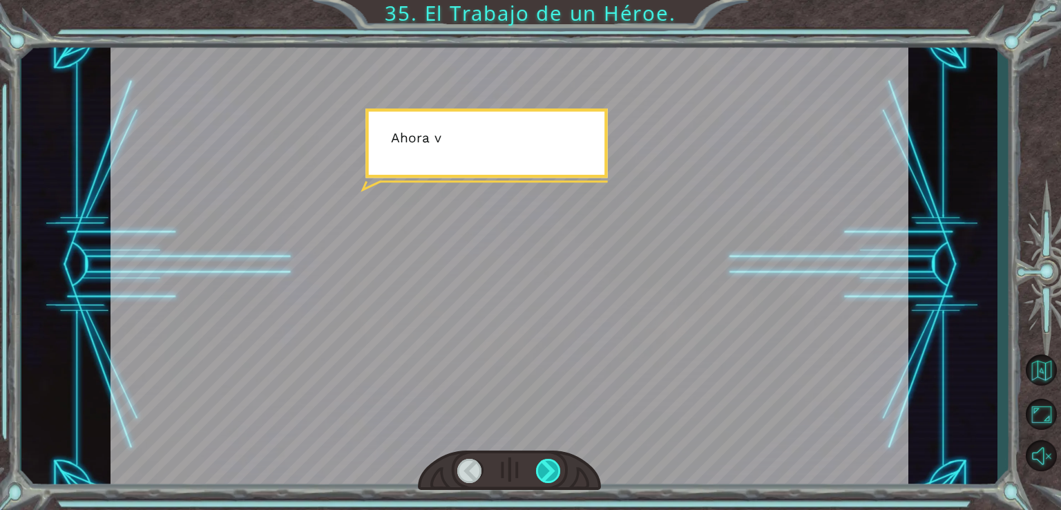
click at [540, 467] on div at bounding box center [549, 471] width 26 height 24
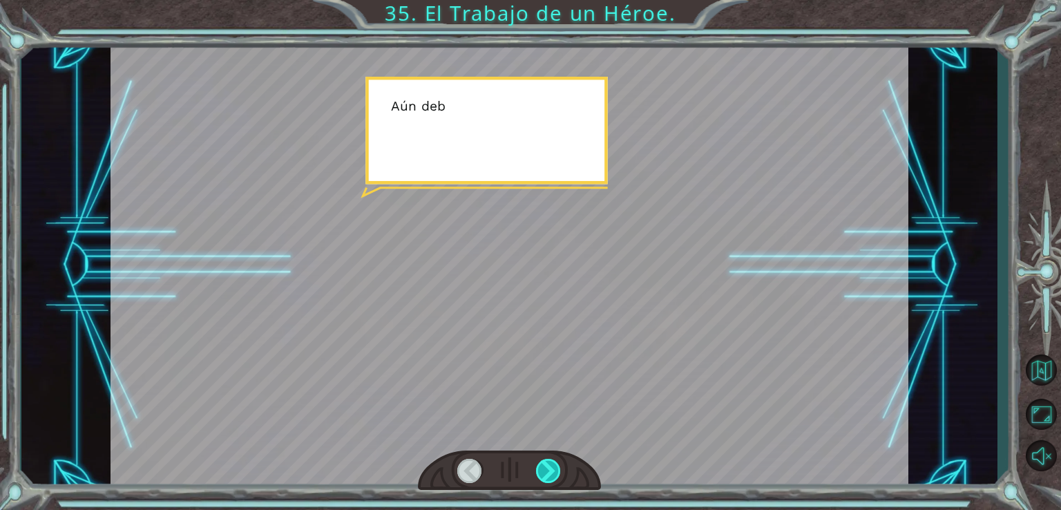
click at [540, 467] on div at bounding box center [549, 471] width 26 height 24
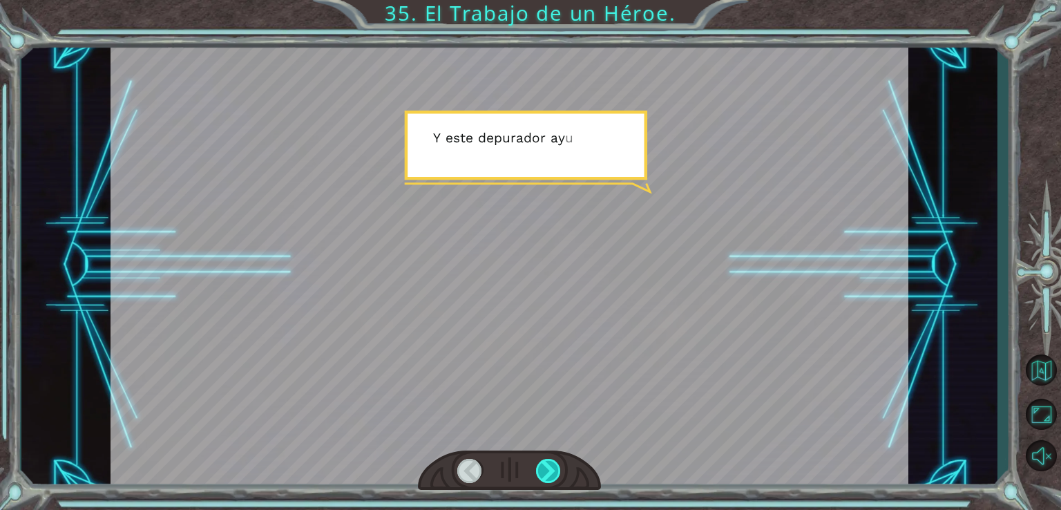
click at [540, 467] on div at bounding box center [549, 471] width 26 height 24
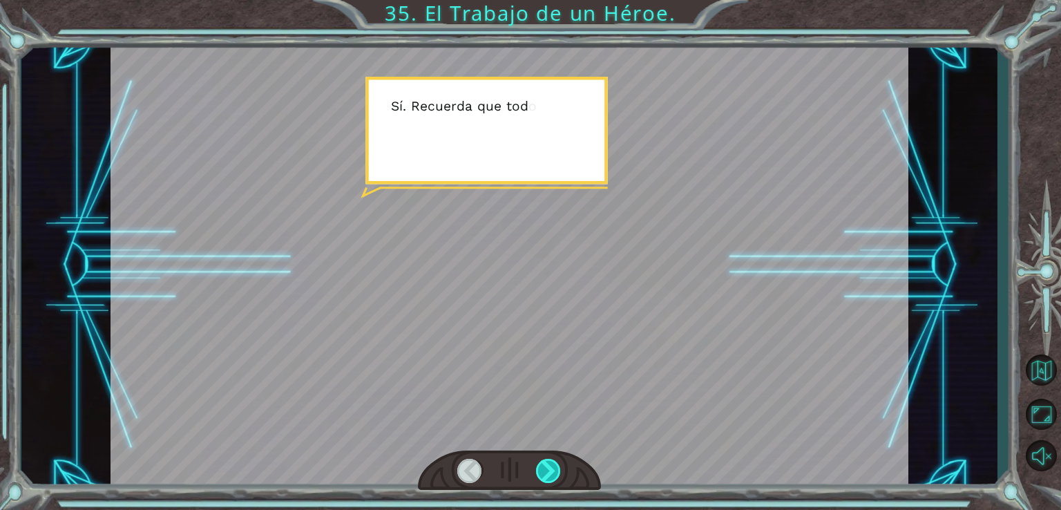
click at [540, 467] on div at bounding box center [549, 471] width 26 height 24
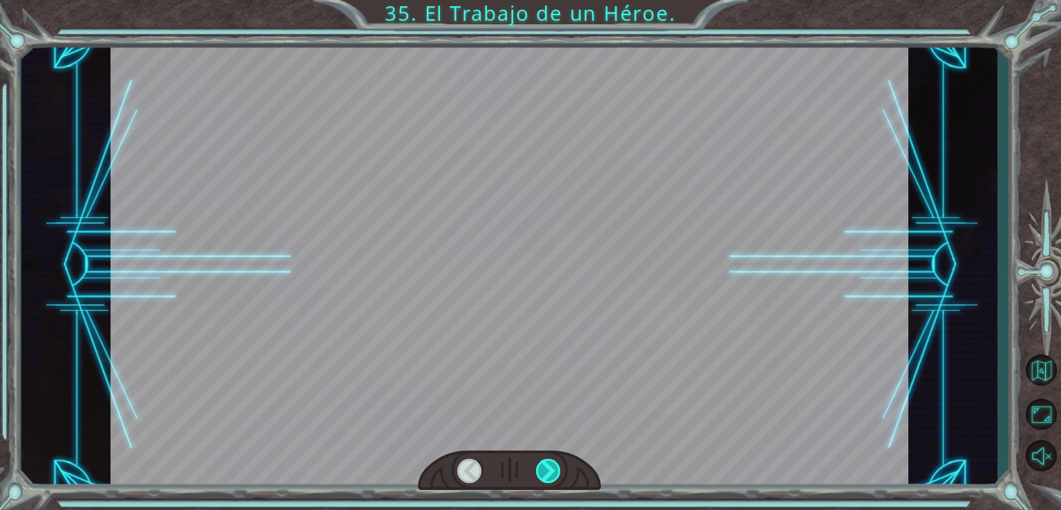
click at [540, 467] on div at bounding box center [549, 471] width 26 height 24
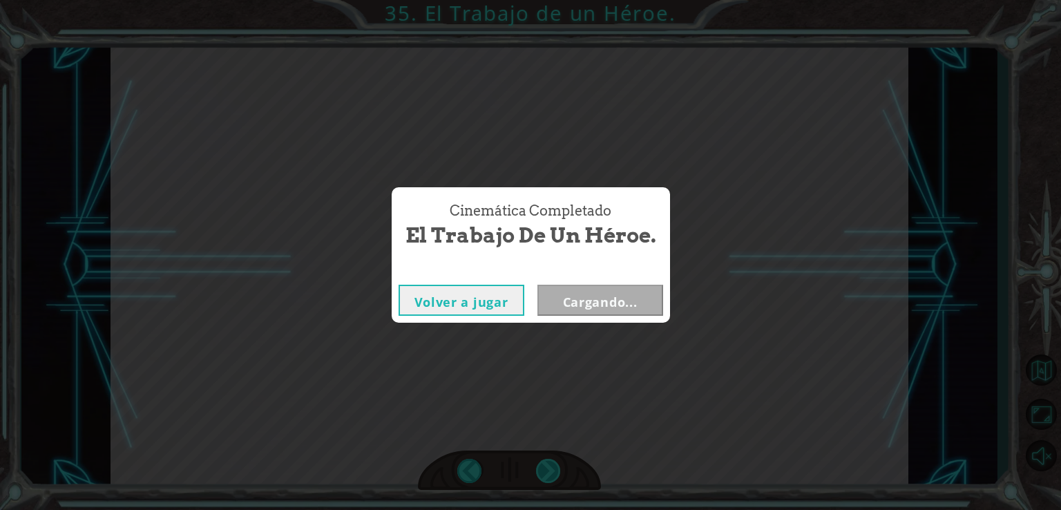
click at [540, 467] on div "Cinemática Completado El Trabajo de un Héroe. Volver a jugar Cargando..." at bounding box center [530, 255] width 1061 height 510
click at [615, 296] on button "Siguiente" at bounding box center [600, 300] width 126 height 31
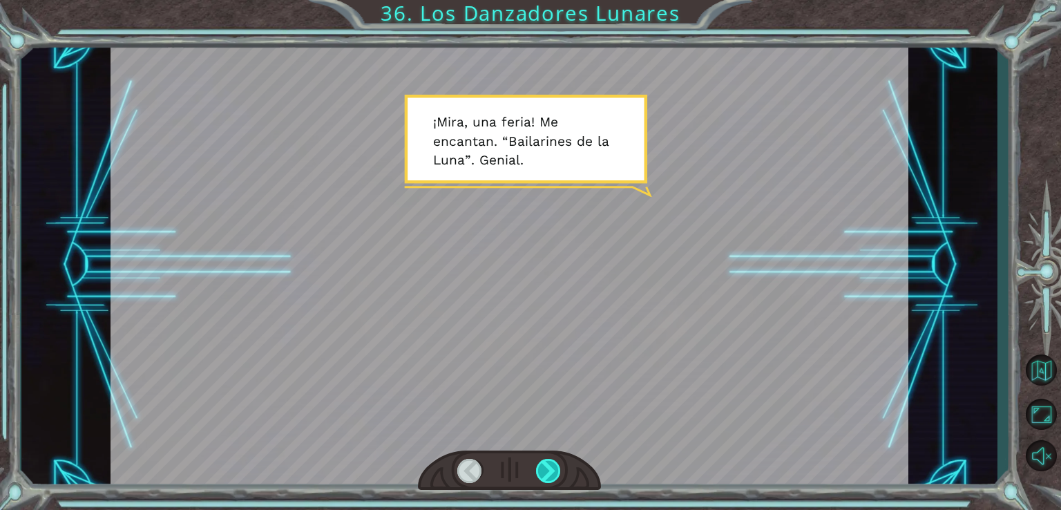
click at [547, 468] on div at bounding box center [549, 471] width 26 height 24
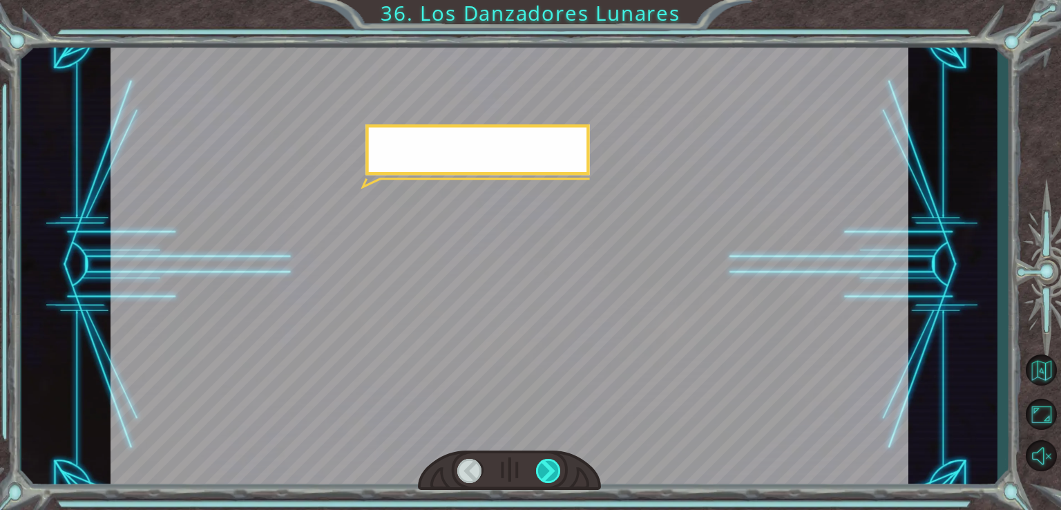
click at [547, 468] on div at bounding box center [549, 471] width 26 height 24
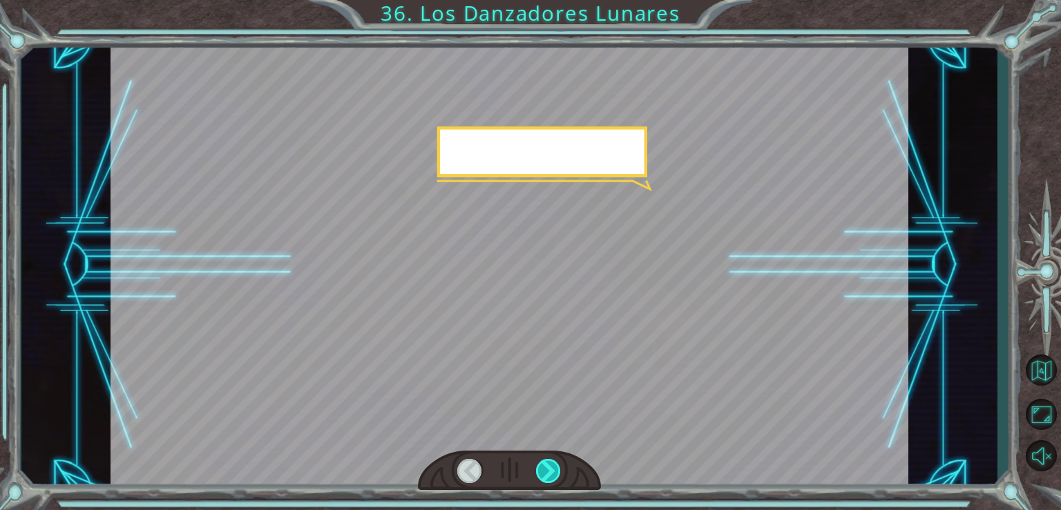
click at [547, 468] on div at bounding box center [549, 471] width 26 height 24
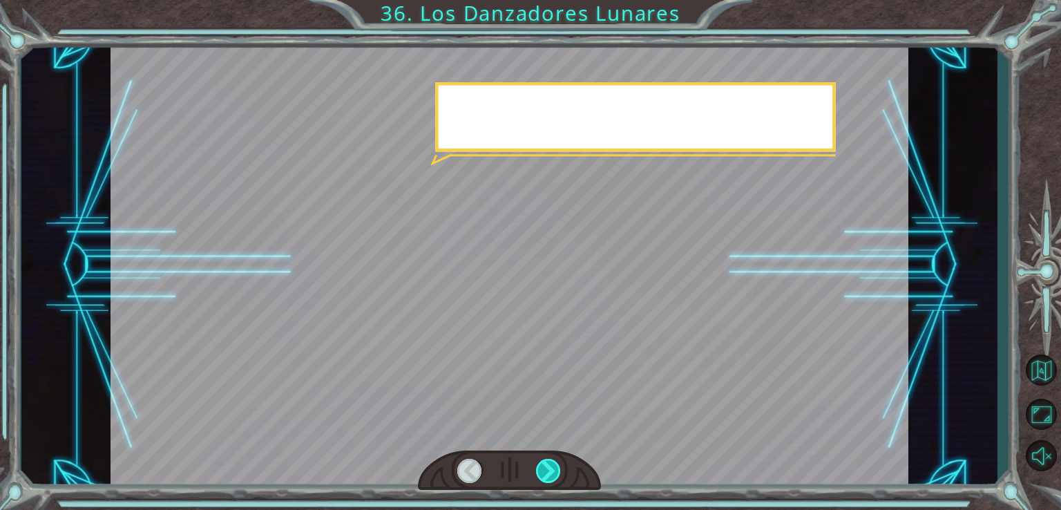
click at [547, 468] on div at bounding box center [549, 471] width 26 height 24
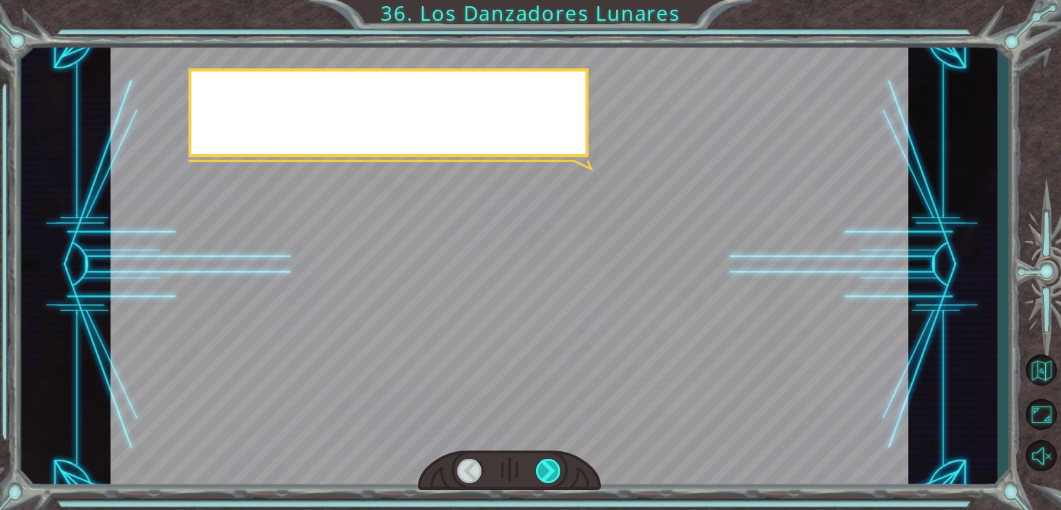
click at [547, 468] on div at bounding box center [549, 471] width 26 height 24
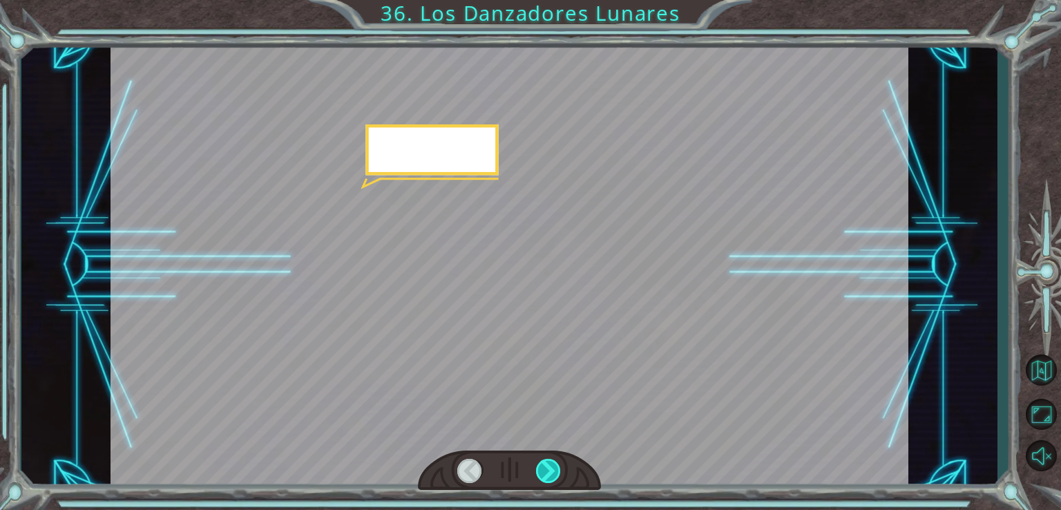
click at [547, 468] on div at bounding box center [549, 471] width 26 height 24
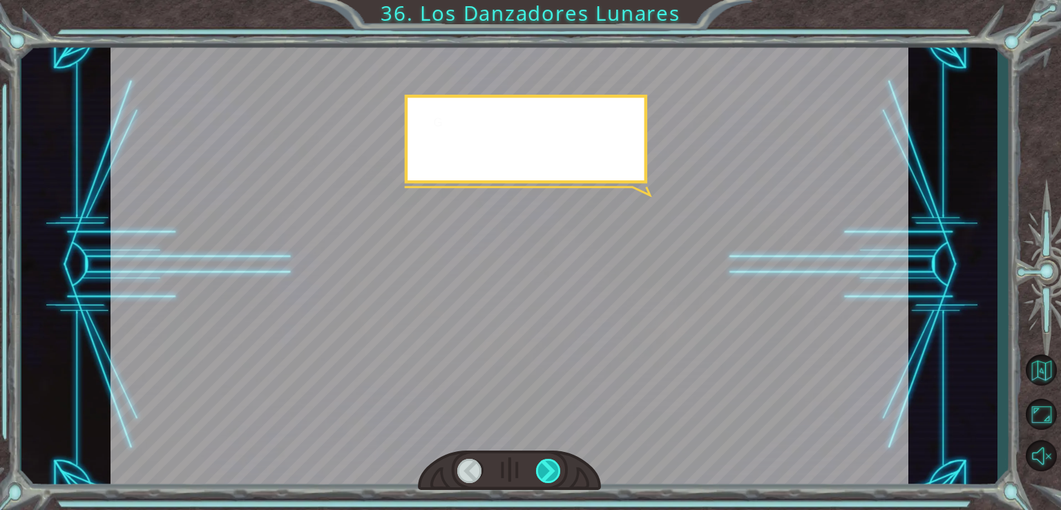
click at [547, 468] on div at bounding box center [549, 471] width 26 height 24
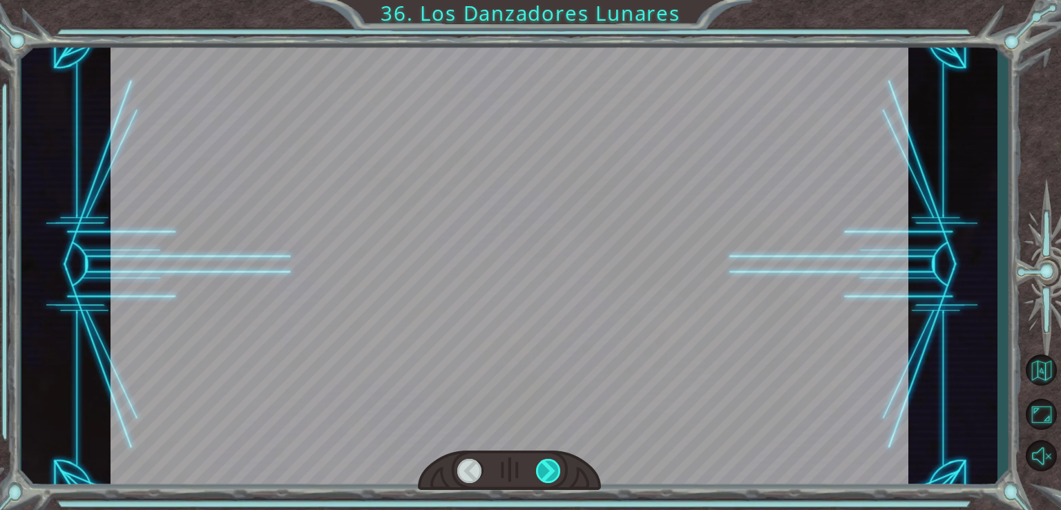
click at [547, 468] on div at bounding box center [549, 471] width 26 height 24
click at [547, 0] on div "Temporary Text ¡ M i r a , u n a f e r i a ! M e e n c a n t a n . “ B a i l a …" at bounding box center [530, 0] width 1061 height 0
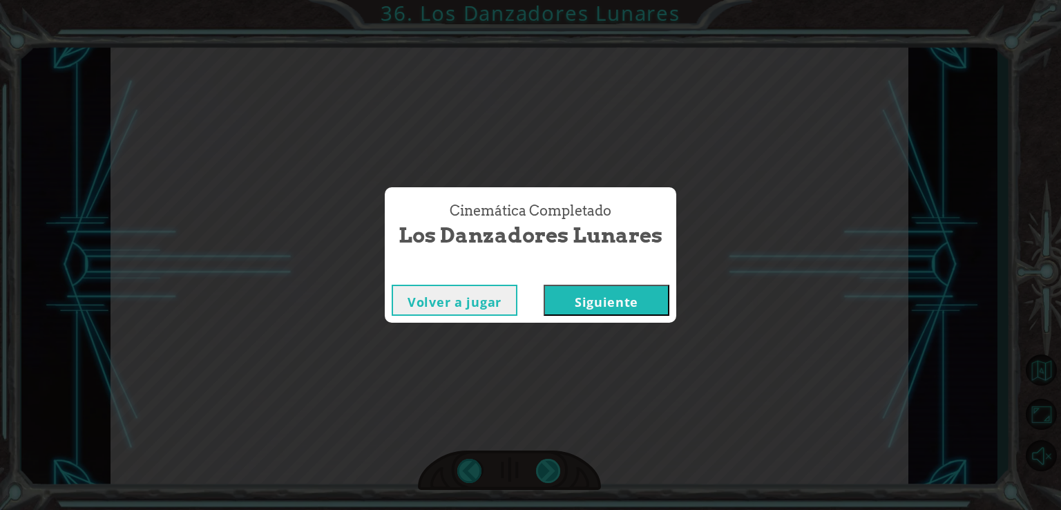
click at [547, 468] on div "Cinemática Completado Los Danzadores Lunares Volver a jugar [GEOGRAPHIC_DATA]" at bounding box center [530, 255] width 1061 height 510
click at [597, 307] on button "Siguiente" at bounding box center [607, 300] width 126 height 31
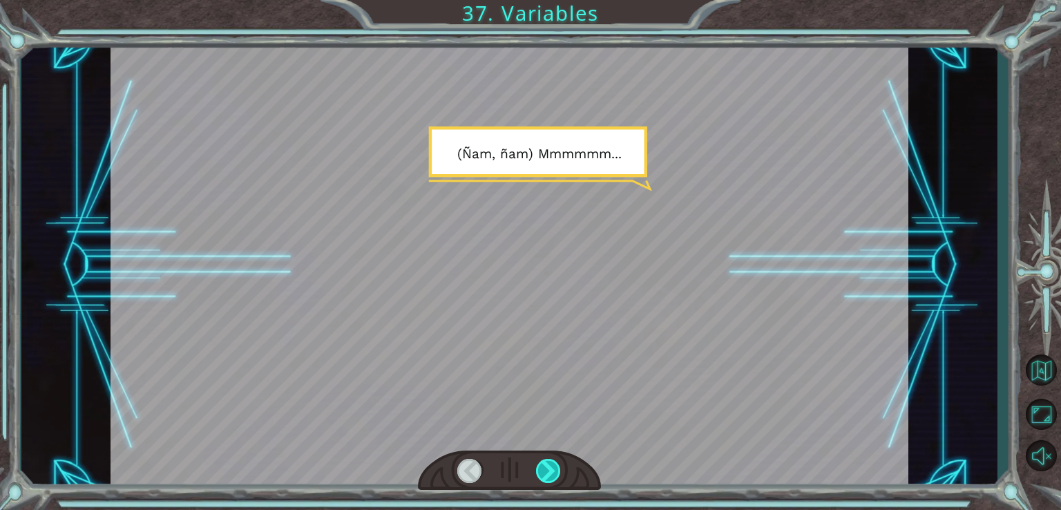
click at [547, 467] on div at bounding box center [549, 471] width 26 height 24
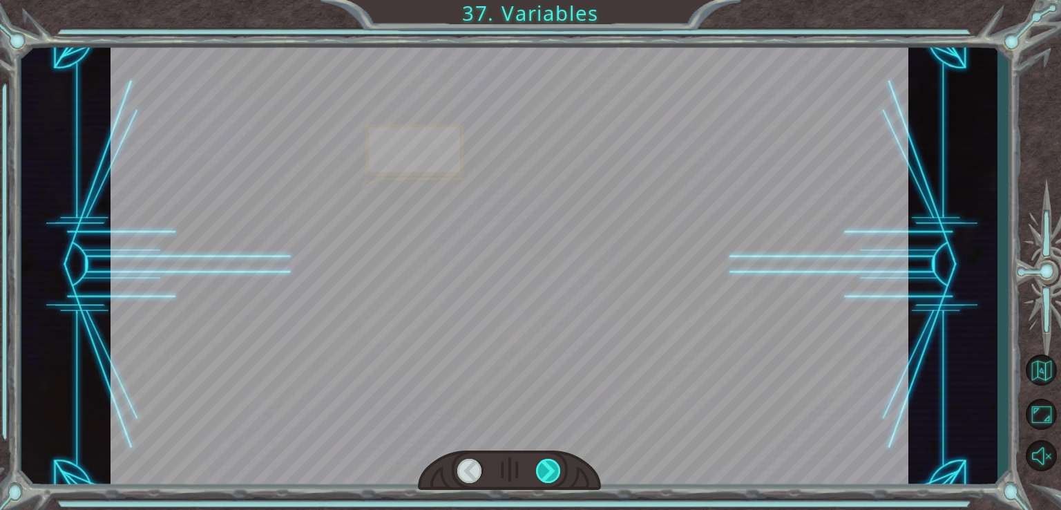
click at [547, 467] on div at bounding box center [549, 471] width 26 height 24
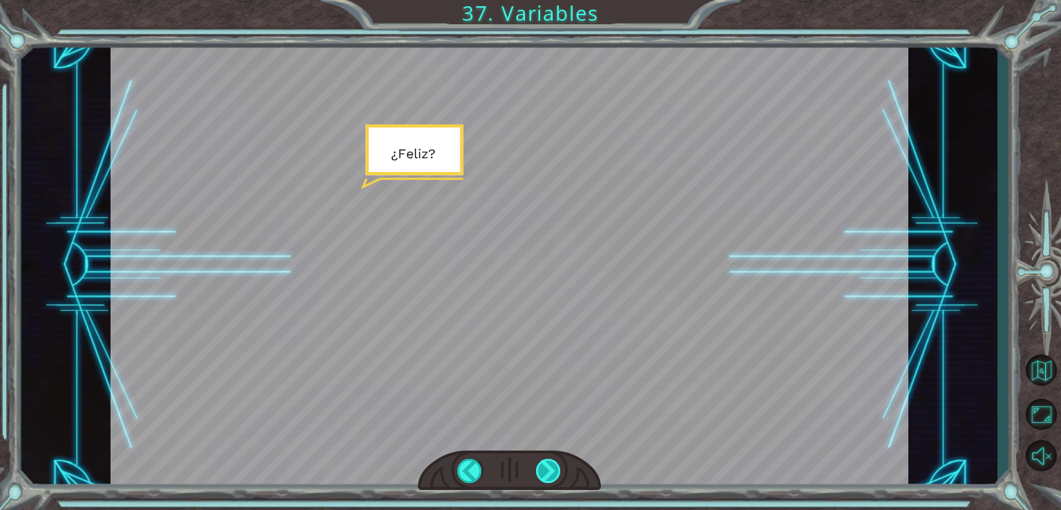
click at [547, 467] on div at bounding box center [549, 471] width 26 height 24
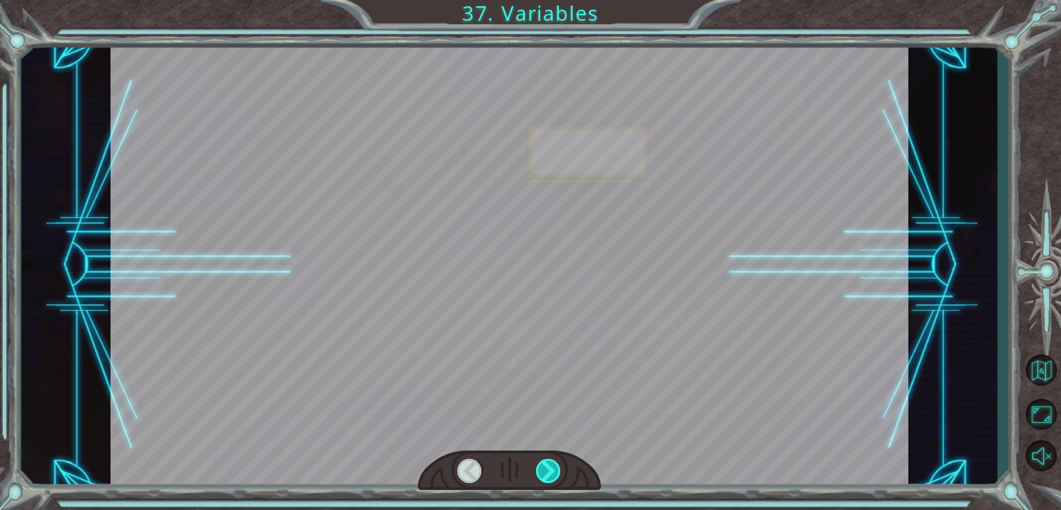
click at [547, 467] on div at bounding box center [549, 471] width 26 height 24
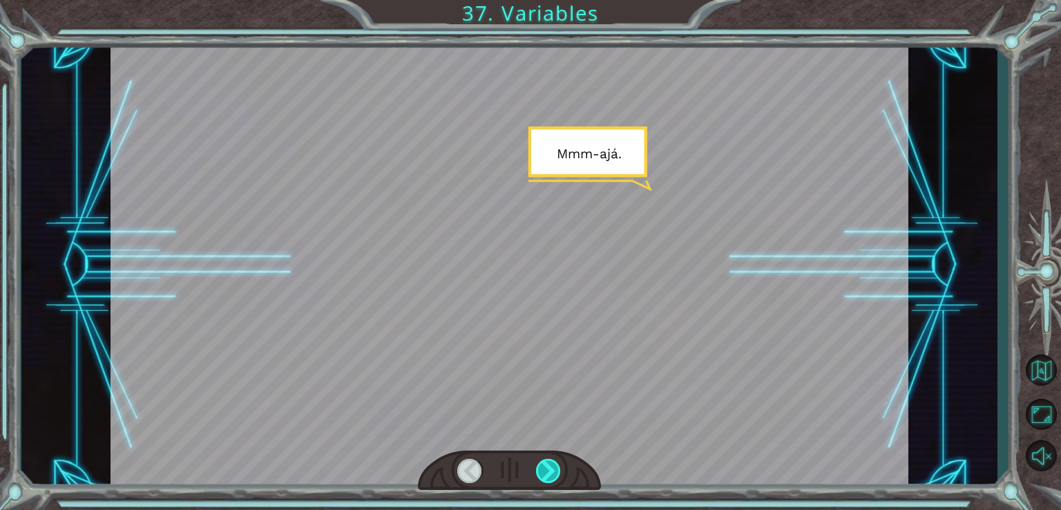
click at [547, 467] on div at bounding box center [549, 471] width 26 height 24
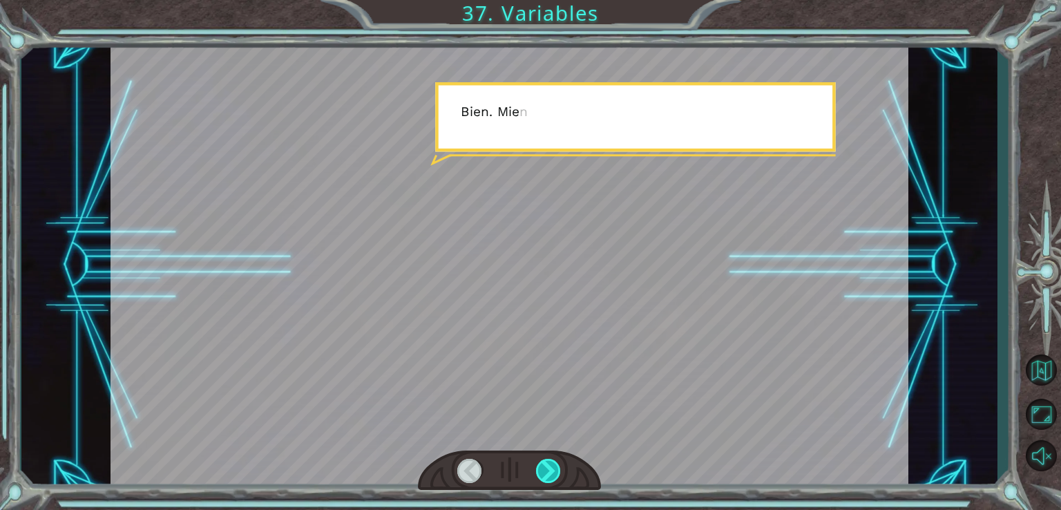
click at [547, 467] on div at bounding box center [549, 471] width 26 height 24
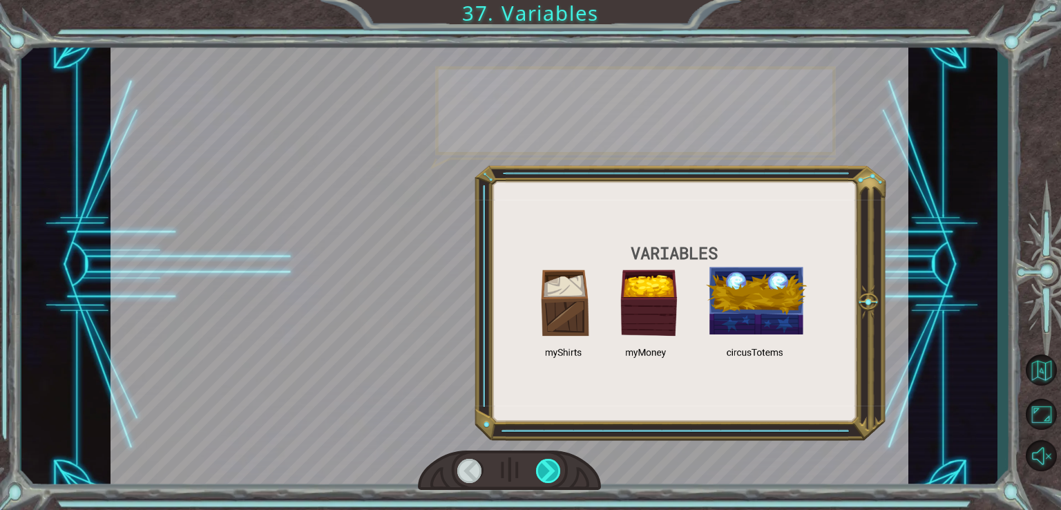
click at [547, 467] on div at bounding box center [549, 471] width 26 height 24
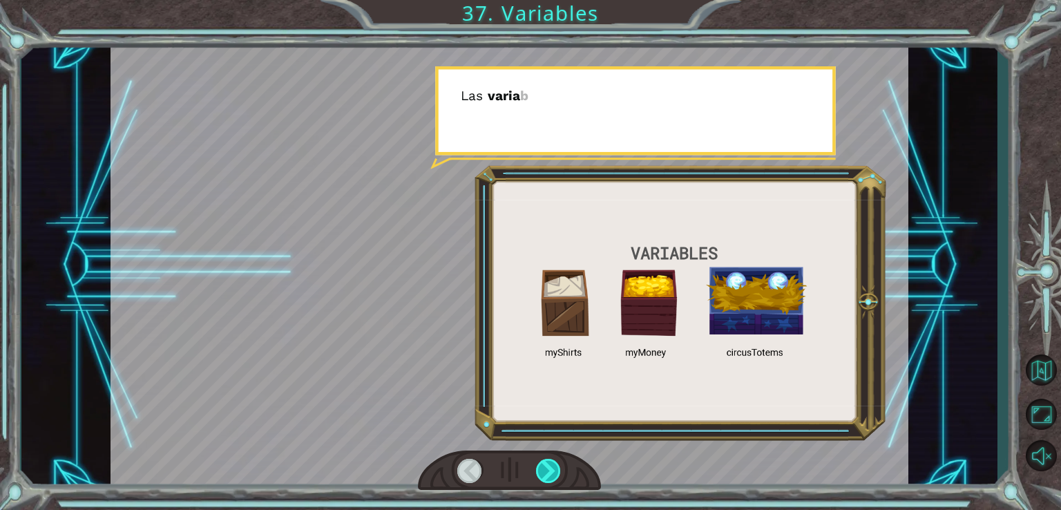
click at [547, 467] on div at bounding box center [549, 471] width 26 height 24
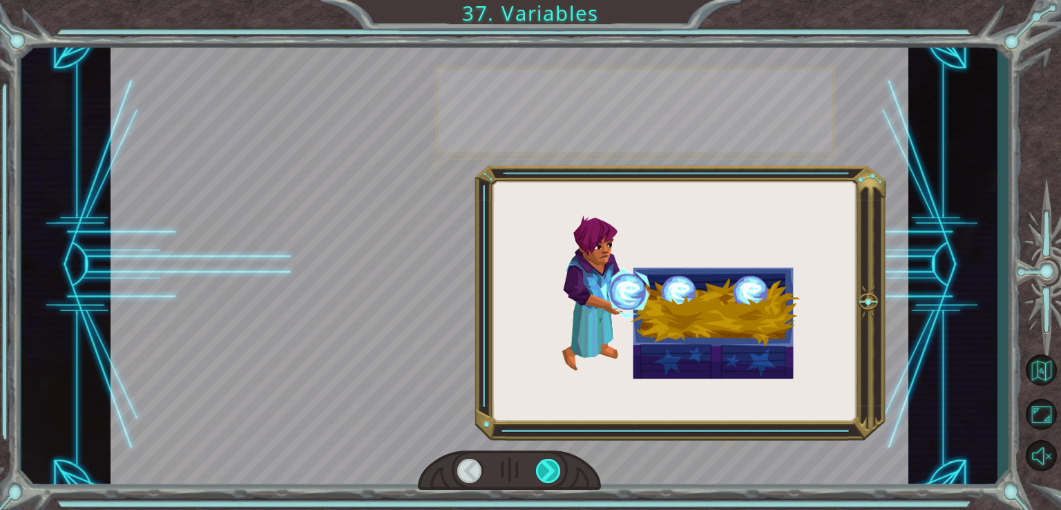
click at [547, 467] on div at bounding box center [549, 471] width 26 height 24
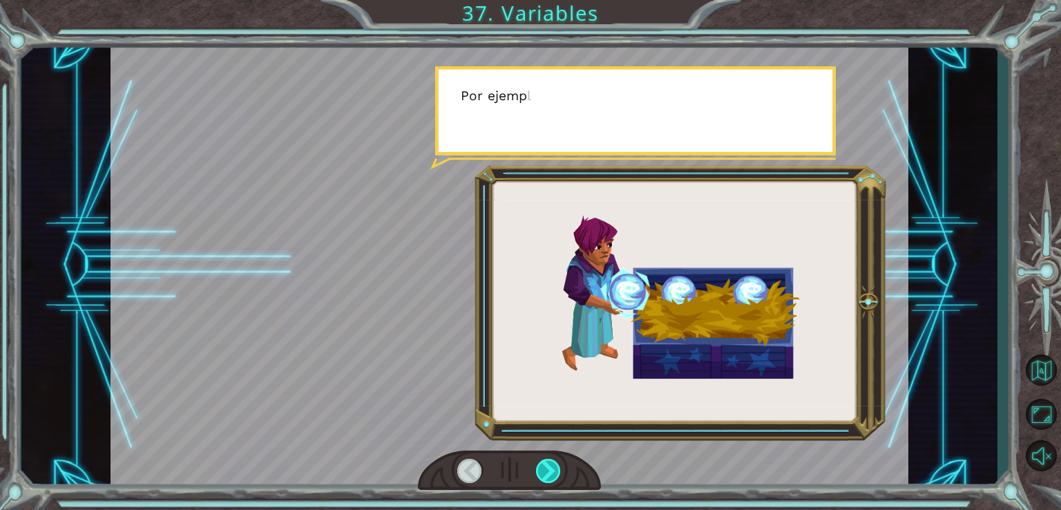
click at [547, 467] on div at bounding box center [549, 471] width 26 height 24
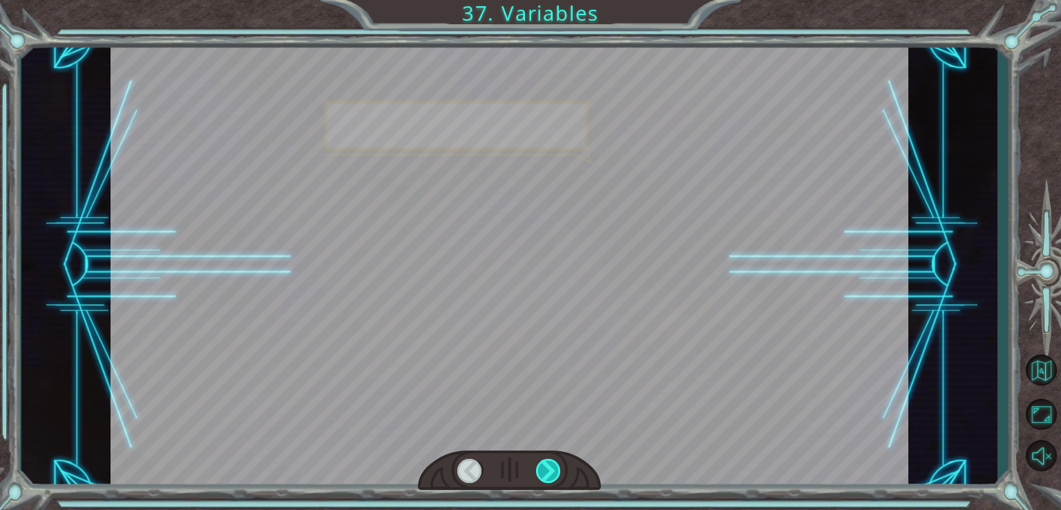
click at [547, 467] on div at bounding box center [549, 471] width 26 height 24
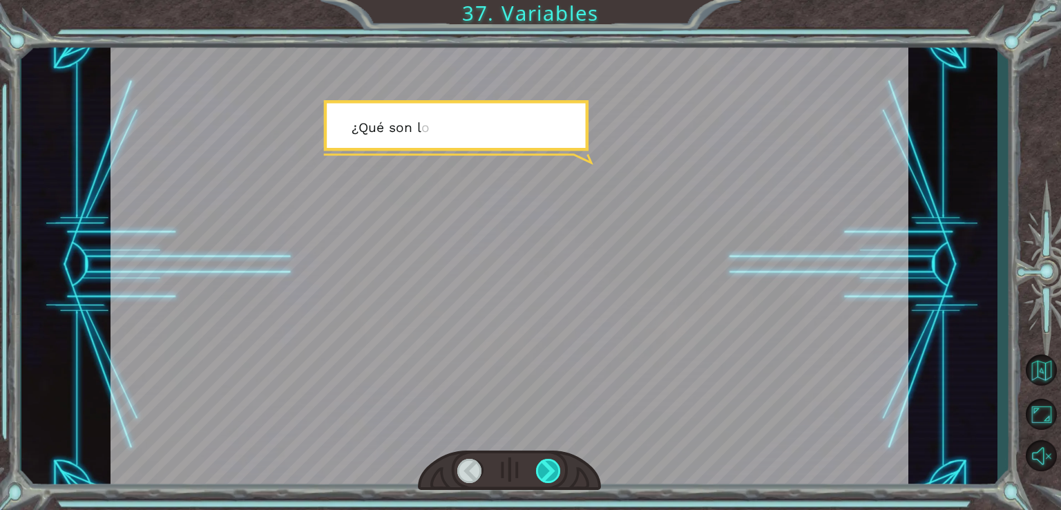
click at [547, 467] on div at bounding box center [549, 471] width 26 height 24
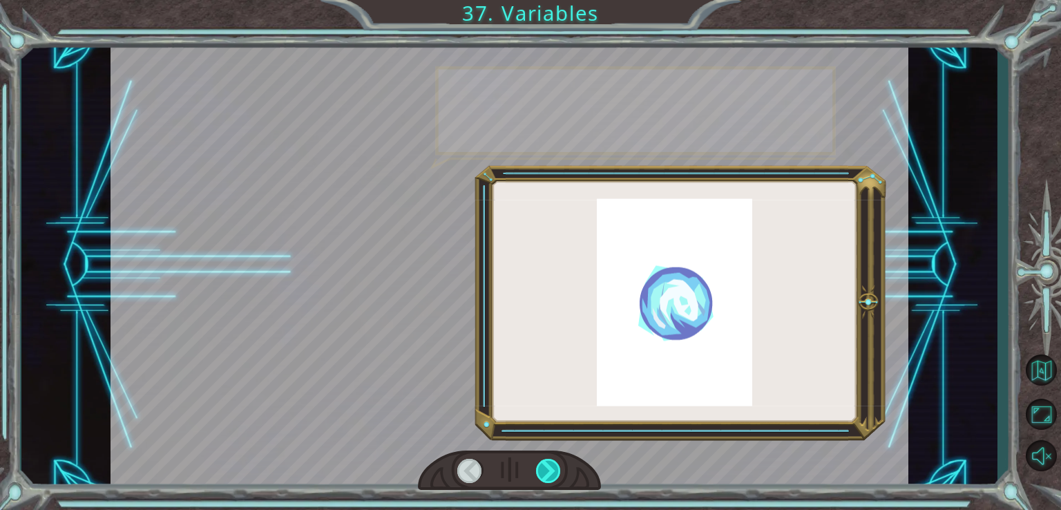
click at [547, 467] on div at bounding box center [549, 471] width 26 height 24
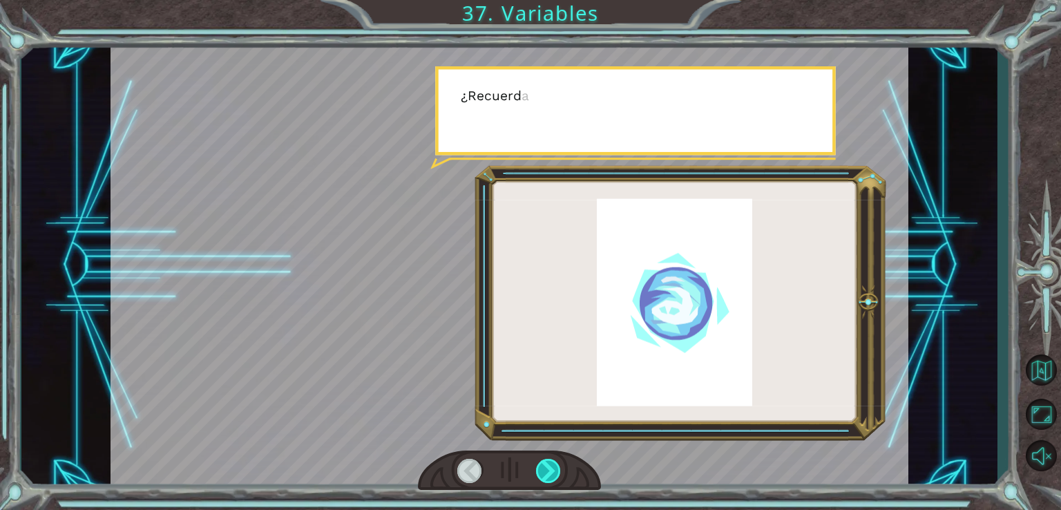
click at [547, 467] on div at bounding box center [549, 471] width 26 height 24
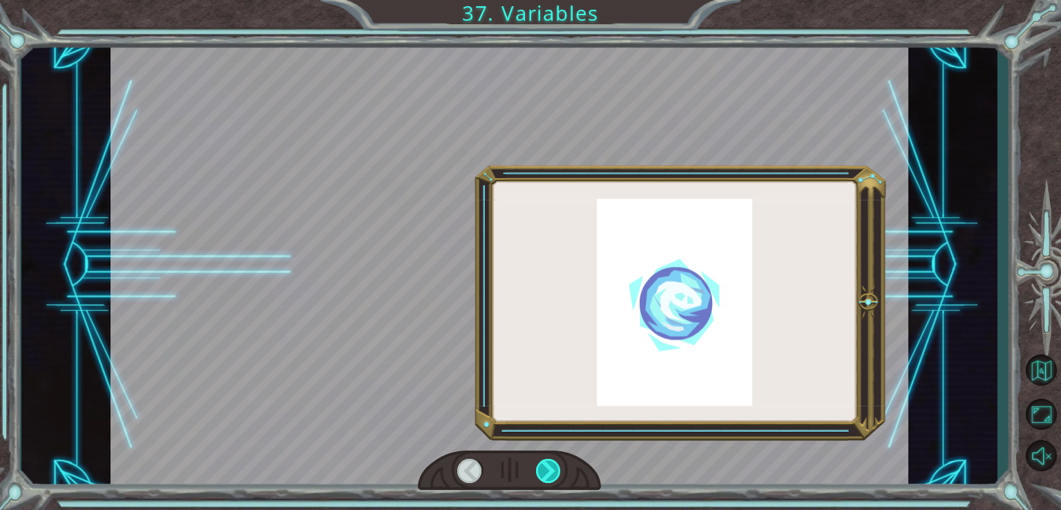
click at [547, 467] on div at bounding box center [549, 471] width 26 height 24
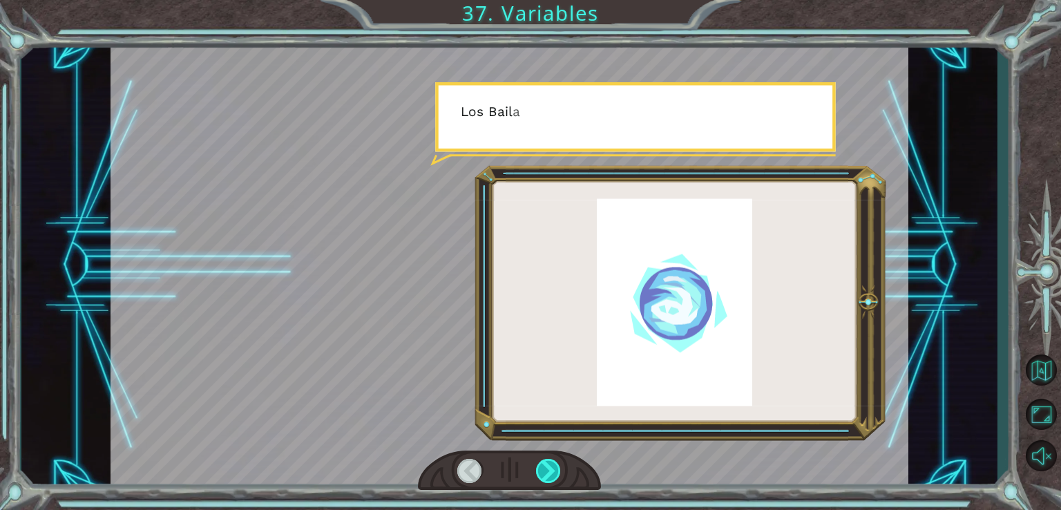
click at [547, 467] on div at bounding box center [549, 471] width 26 height 24
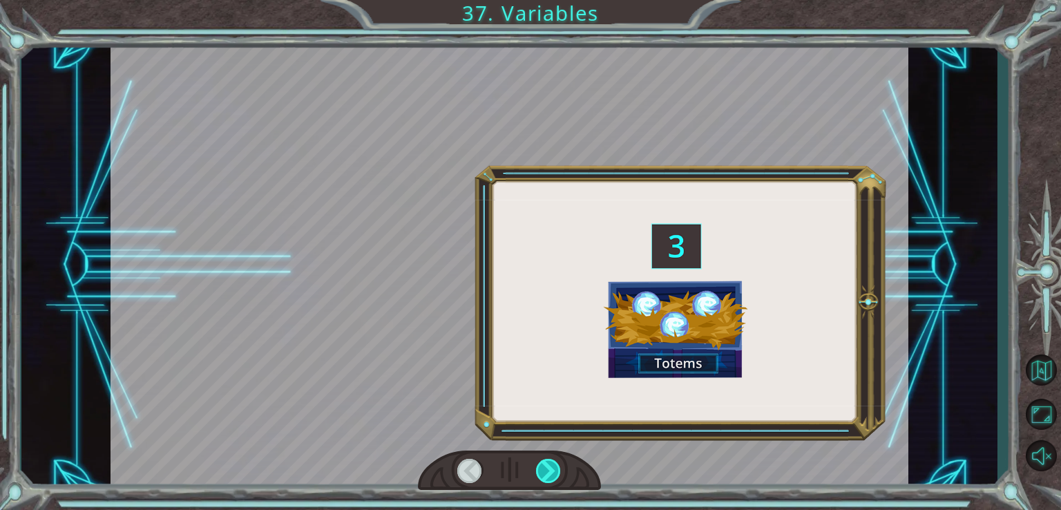
click at [547, 467] on div at bounding box center [549, 471] width 26 height 24
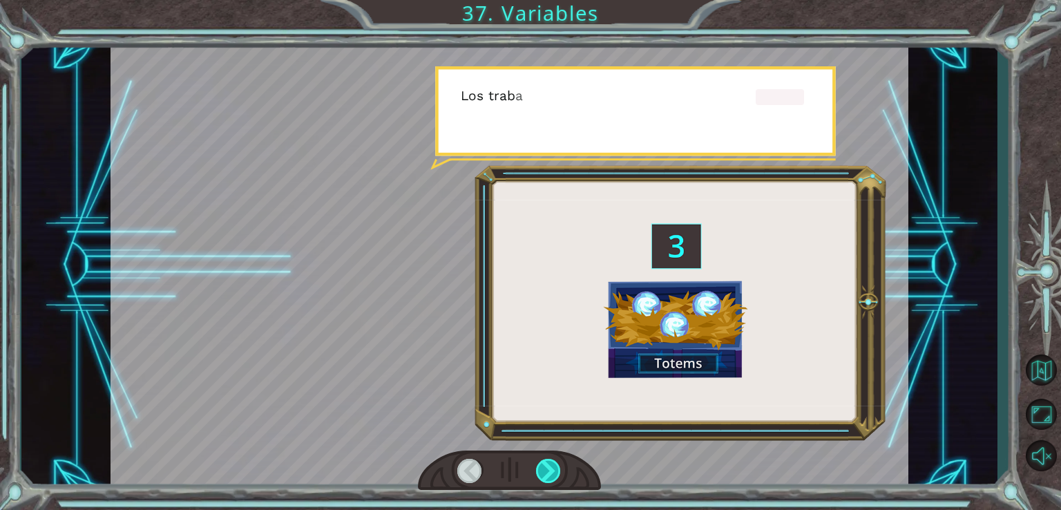
click at [547, 467] on div at bounding box center [549, 471] width 26 height 24
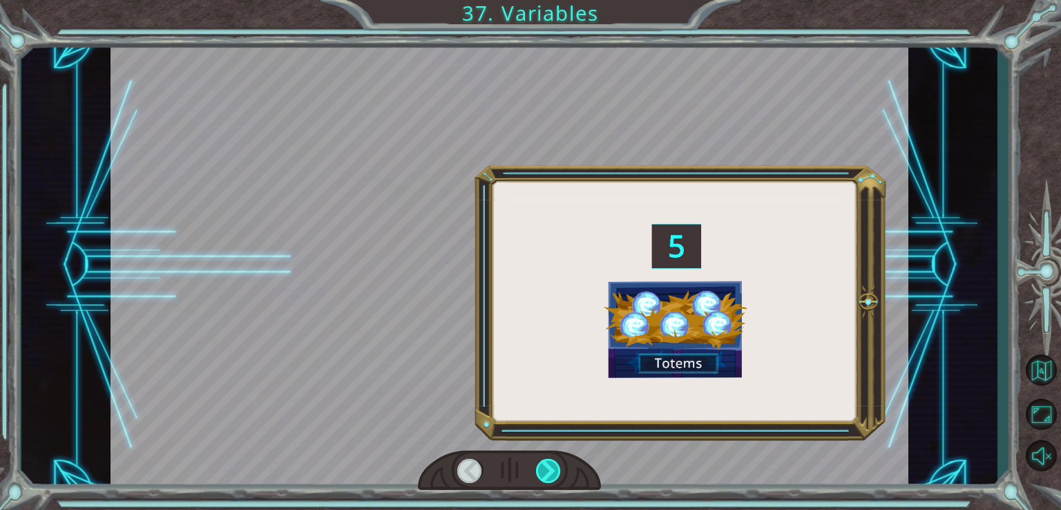
click at [547, 467] on div at bounding box center [549, 471] width 26 height 24
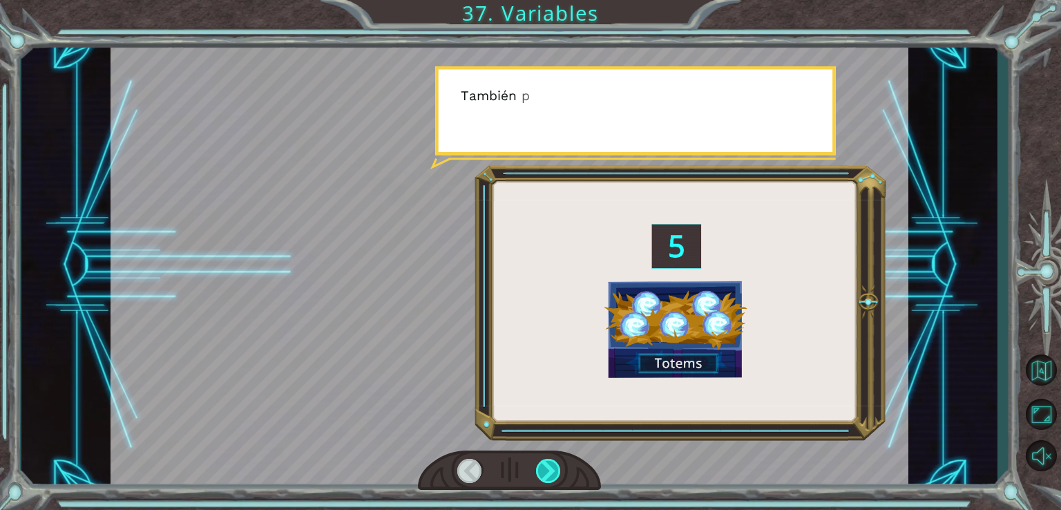
click at [547, 467] on div at bounding box center [549, 471] width 26 height 24
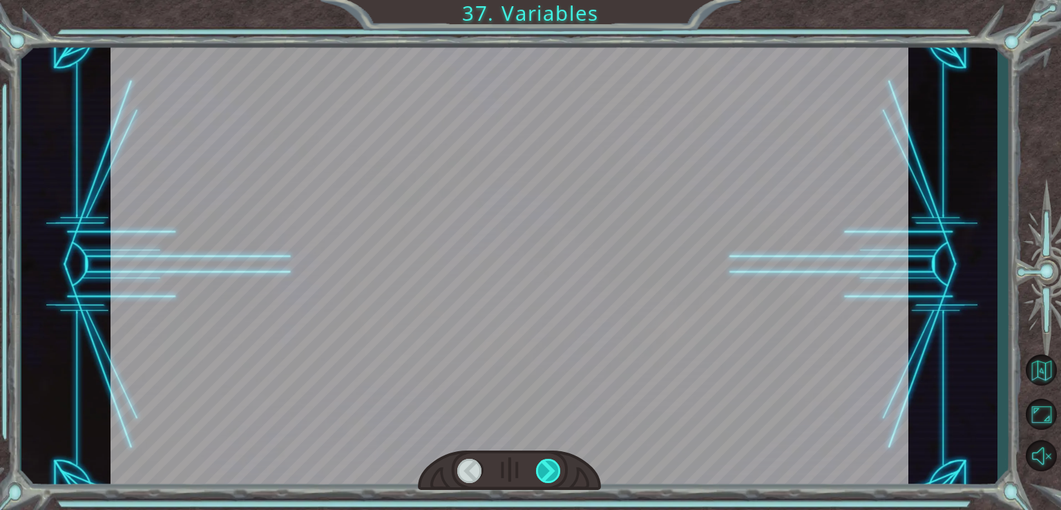
click at [547, 467] on div at bounding box center [549, 471] width 26 height 24
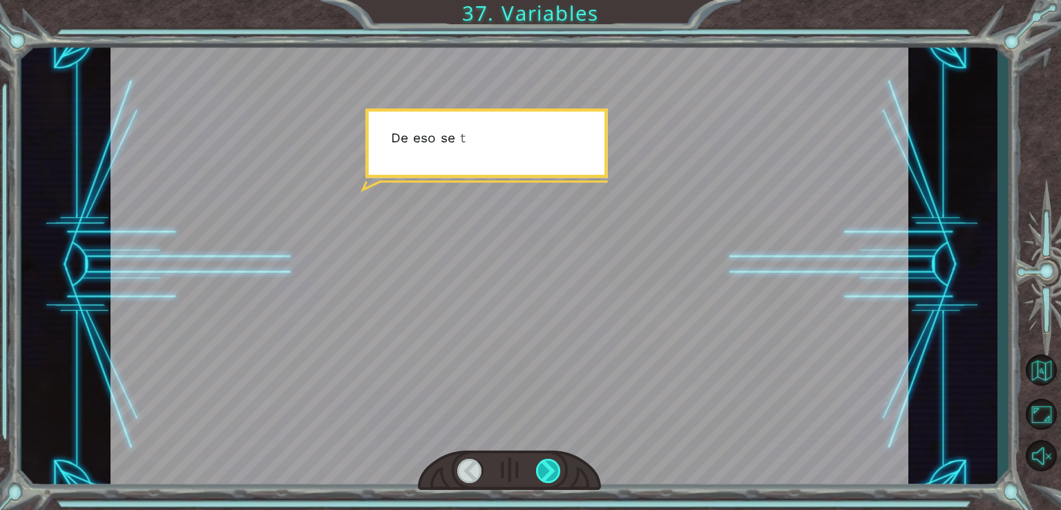
click at [547, 467] on div at bounding box center [549, 471] width 26 height 24
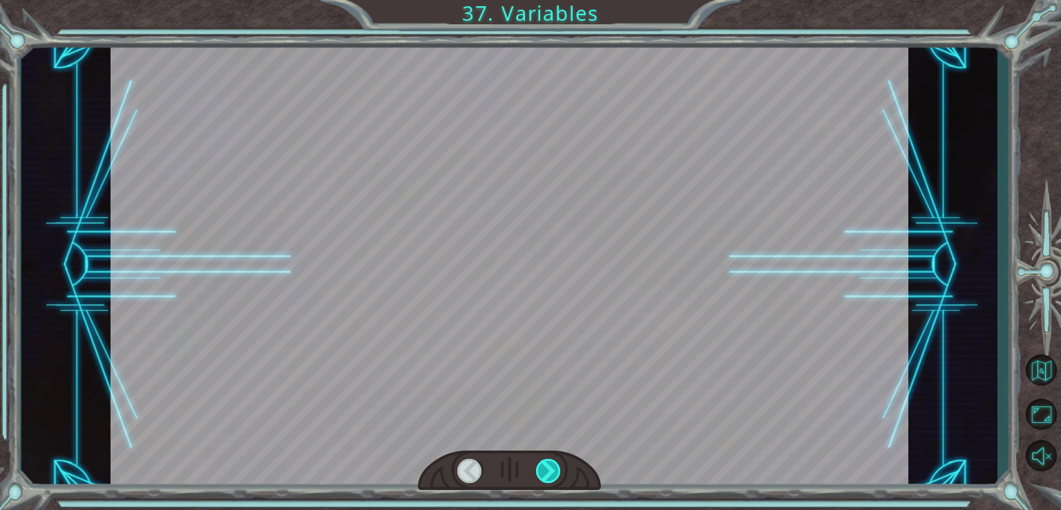
click at [547, 467] on div at bounding box center [549, 471] width 26 height 24
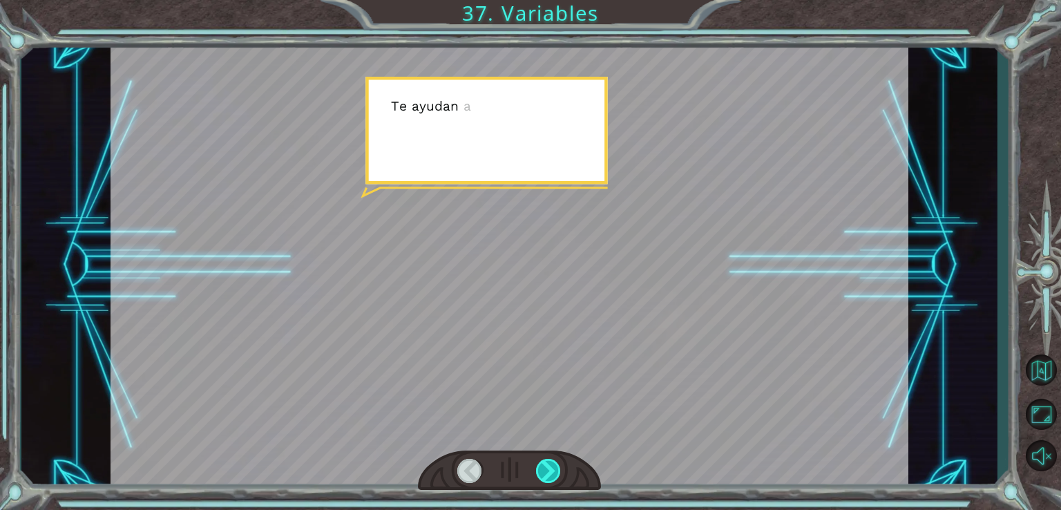
click at [547, 467] on div at bounding box center [549, 471] width 26 height 24
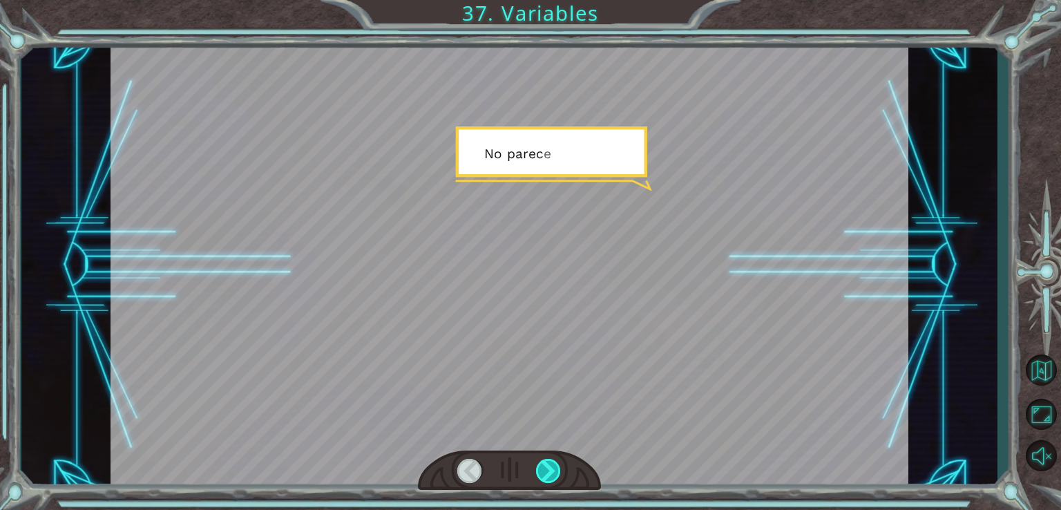
click at [547, 467] on div at bounding box center [549, 471] width 26 height 24
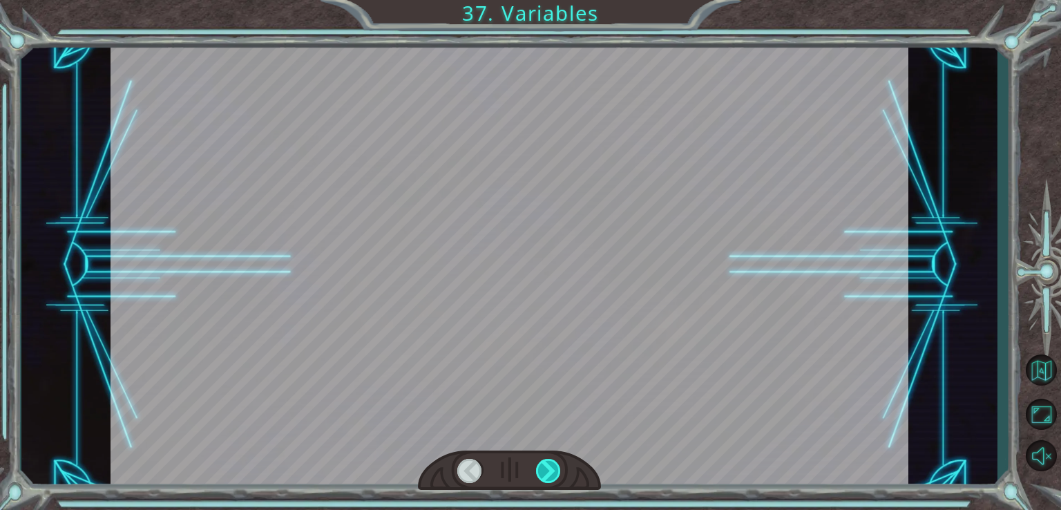
click at [547, 467] on div at bounding box center [549, 471] width 26 height 24
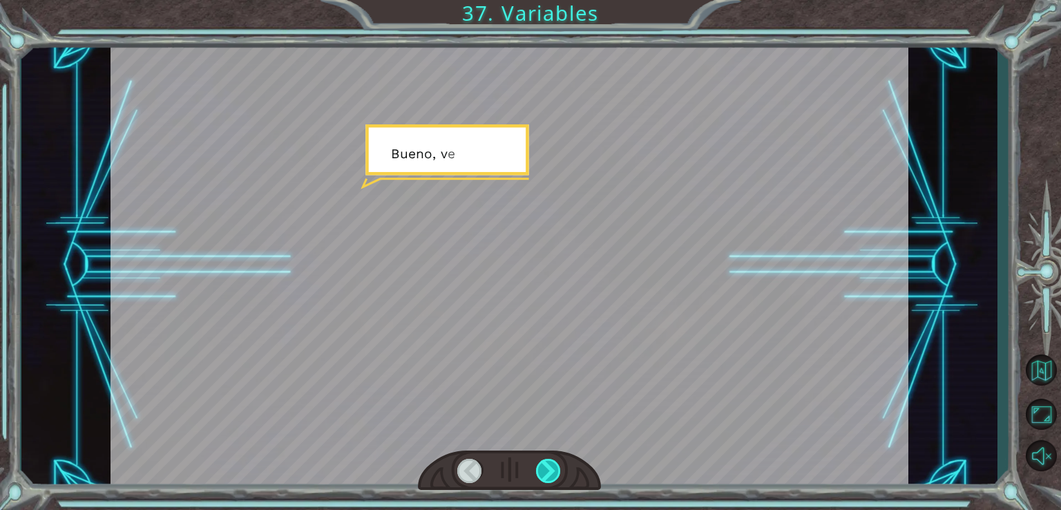
click at [547, 467] on div at bounding box center [549, 471] width 26 height 24
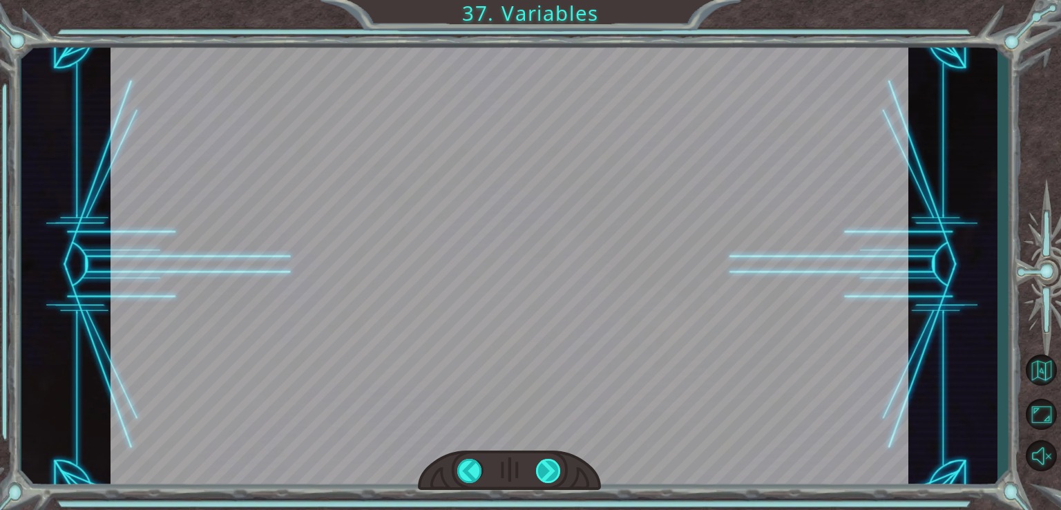
click at [547, 0] on div "( Ñ a m , ñ a m ) M m m m m m . . . ¿ F e l i z ? M m m - a j á . B i e n . M i…" at bounding box center [530, 0] width 1061 height 0
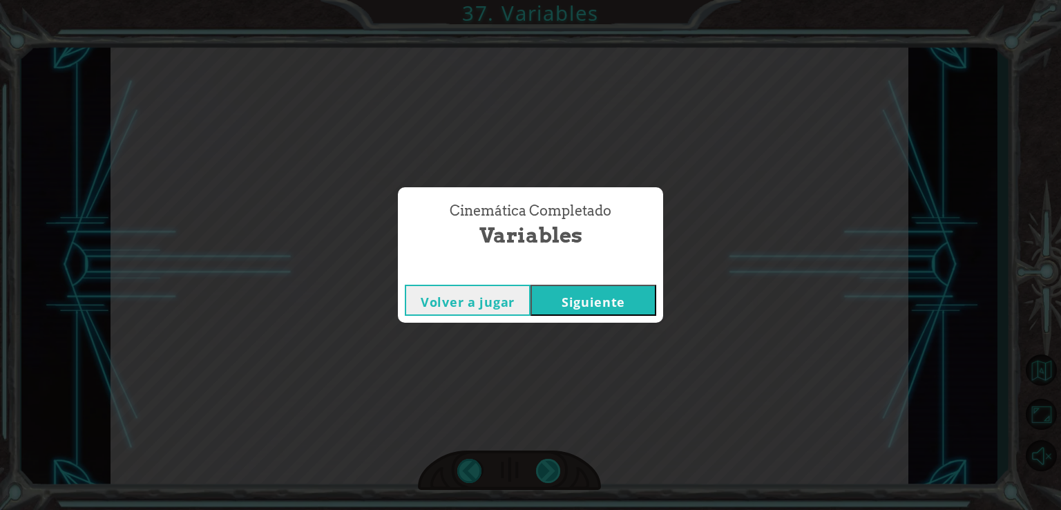
click at [547, 467] on div "Cinemática Completado Variables Volver a jugar [GEOGRAPHIC_DATA]" at bounding box center [530, 255] width 1061 height 510
click at [594, 305] on button "Siguiente" at bounding box center [593, 300] width 126 height 31
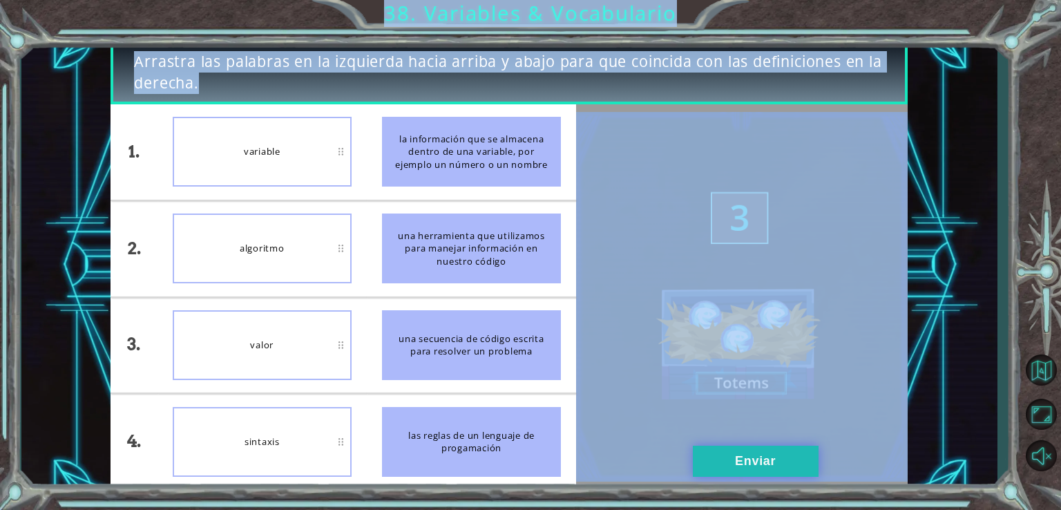
click at [745, 455] on button "Enviar" at bounding box center [756, 461] width 126 height 31
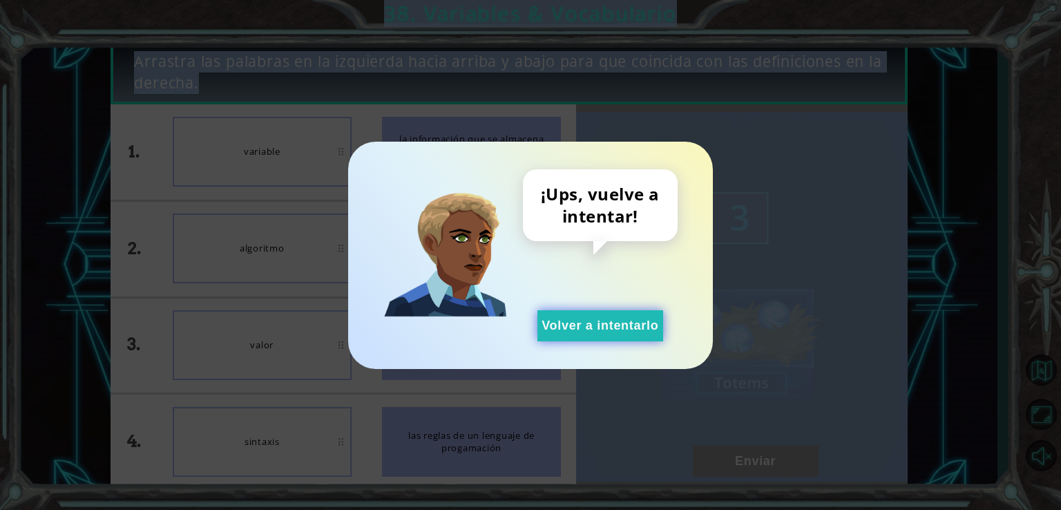
click at [614, 327] on button "Volver a intentarlo" at bounding box center [600, 325] width 126 height 31
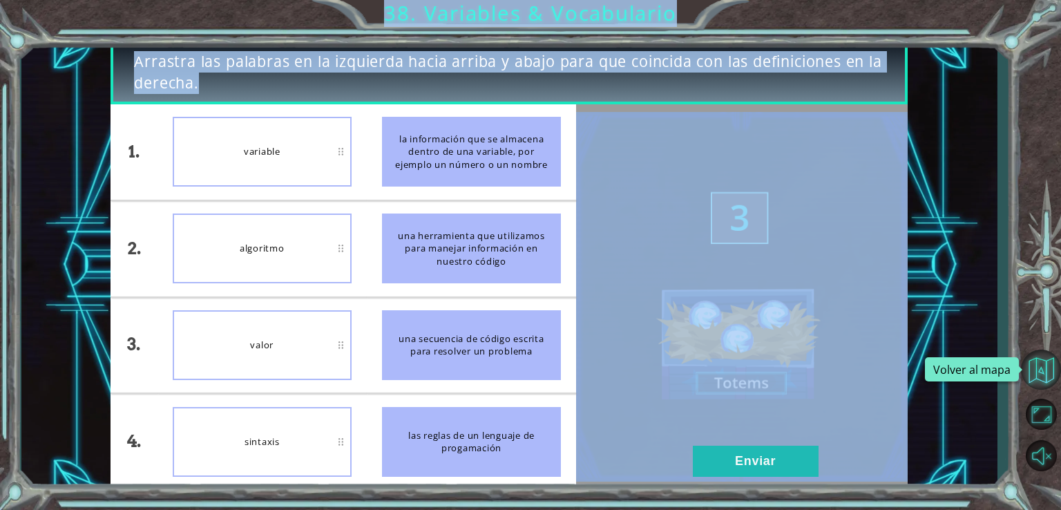
click at [1039, 374] on button "Volver al mapa" at bounding box center [1041, 369] width 40 height 40
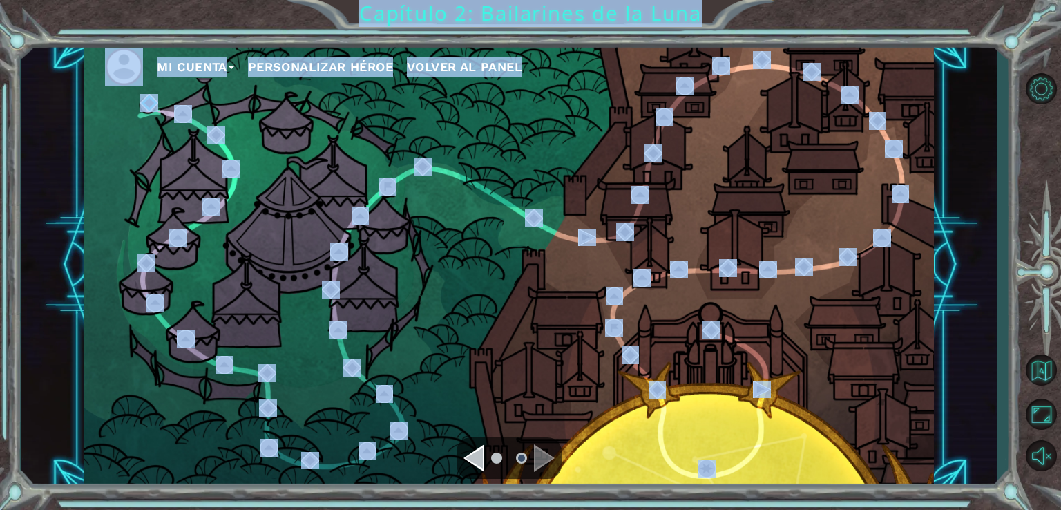
click at [476, 455] on div "Navigate to the previous page" at bounding box center [473, 458] width 21 height 28
